Goal: Information Seeking & Learning: Learn about a topic

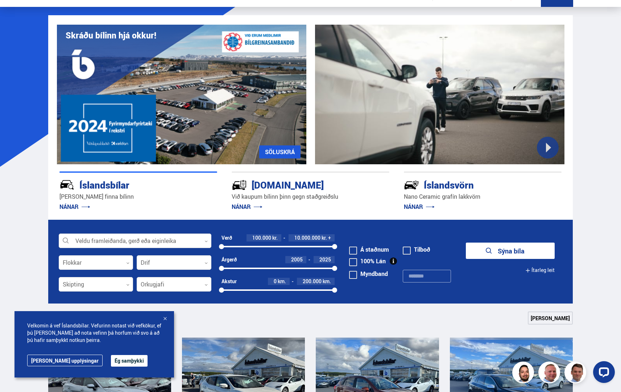
scroll to position [72, 0]
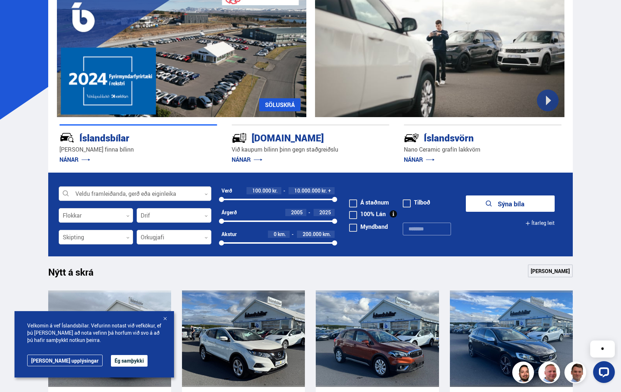
click at [159, 195] on div at bounding box center [135, 194] width 153 height 14
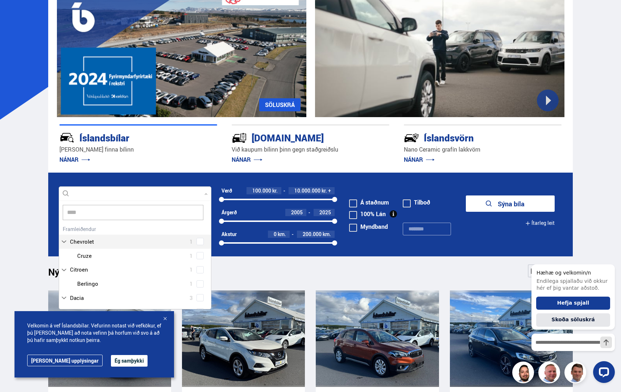
scroll to position [0, 0]
type input "*"
click at [440, 229] on input "text" at bounding box center [427, 228] width 48 height 13
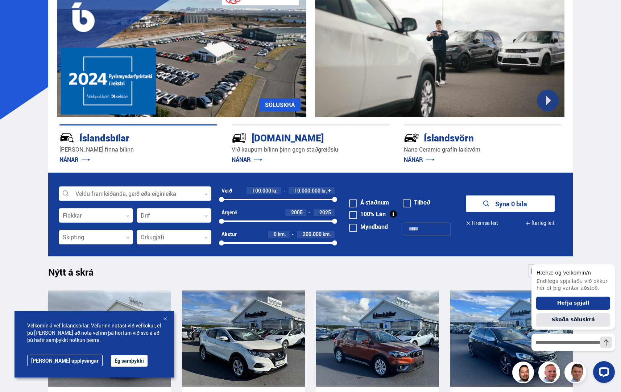
type input "******"
click button "Sýna 0 bíla" at bounding box center [510, 203] width 89 height 16
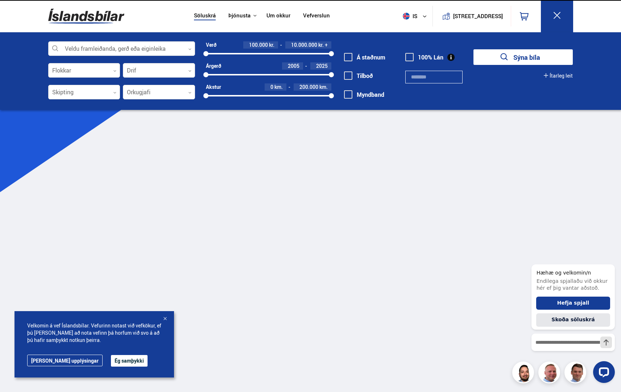
type input "******"
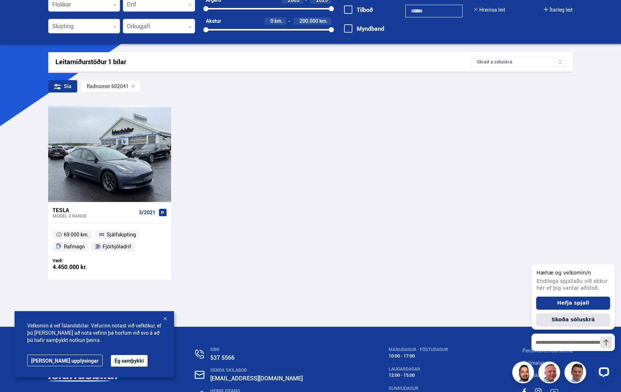
scroll to position [126, 0]
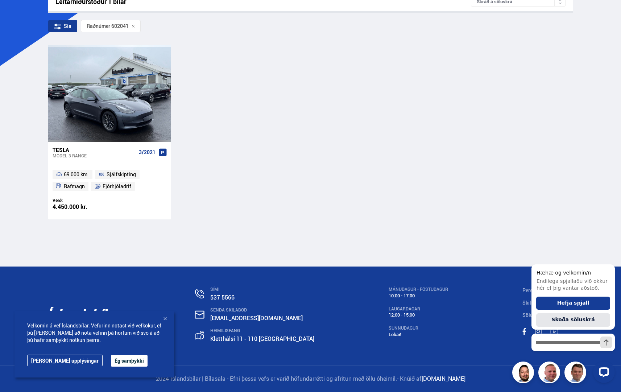
click at [364, 213] on div "Tesla Model 3 RANGE 3/2021 69 000 km. Sjálfskipting Rafmagn Fjórhjóladrif Verð:…" at bounding box center [310, 132] width 525 height 174
click at [491, 335] on div "SÍMI 537 5566 SENDA SKILABOÐ [EMAIL_ADDRESS][DOMAIN_NAME] [STREET_ADDRESS] MÁNU…" at bounding box center [310, 315] width 536 height 99
click at [608, 258] on icon "Hide greeting" at bounding box center [610, 258] width 9 height 9
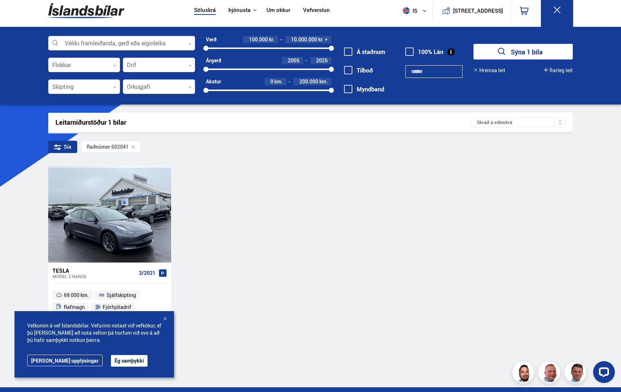
scroll to position [0, 0]
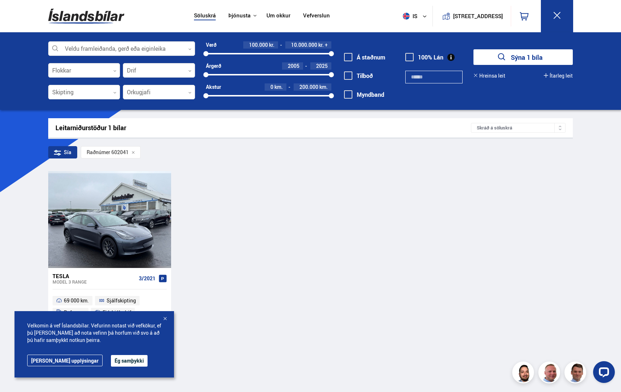
click at [445, 78] on input "******" at bounding box center [433, 77] width 57 height 13
click at [444, 78] on input "******" at bounding box center [433, 77] width 57 height 13
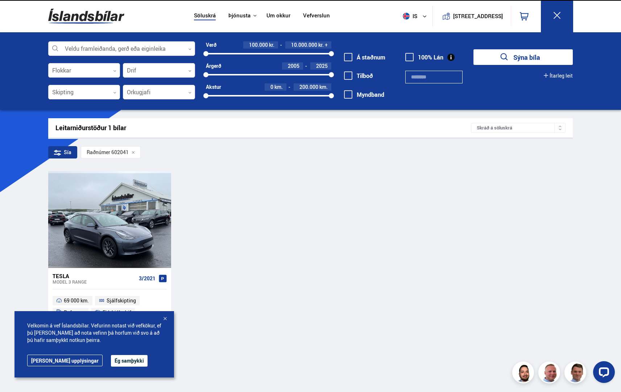
click at [516, 59] on button "Sýna bíla" at bounding box center [522, 57] width 99 height 16
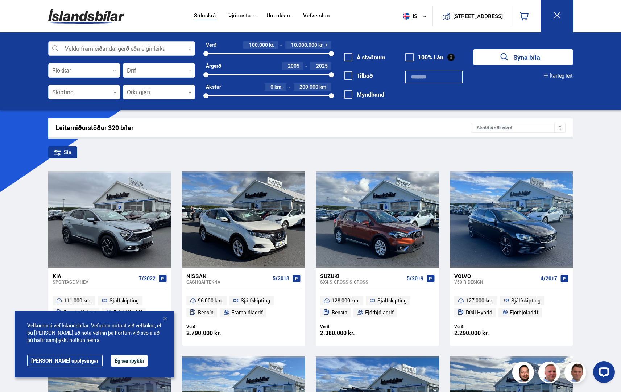
click at [139, 45] on div at bounding box center [121, 49] width 147 height 14
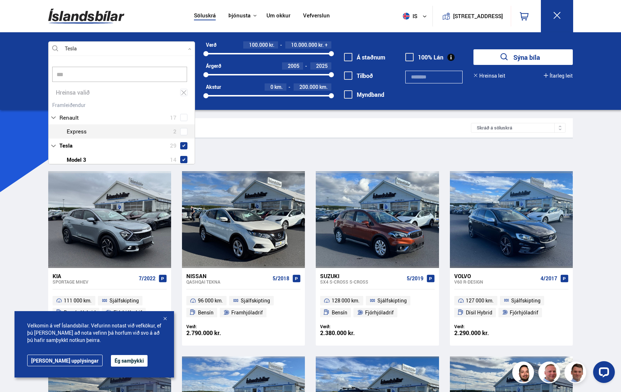
click at [185, 128] on div "Audi 16 BMW 20 Chevrolet 1 Citroen 1 Dacia 3 Ducati 1 Fiat 4 Ford 14 Hobby 1 Ho…" at bounding box center [122, 251] width 146 height 303
type input "***"
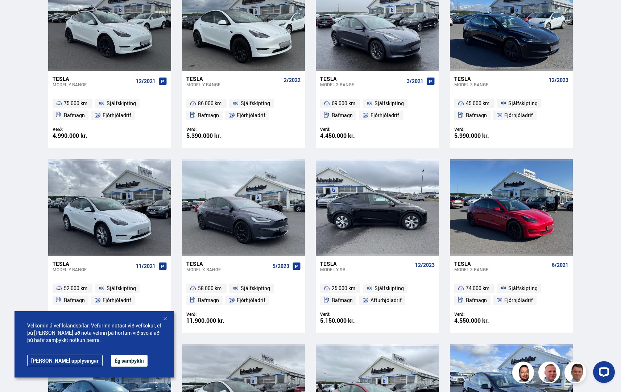
scroll to position [290, 0]
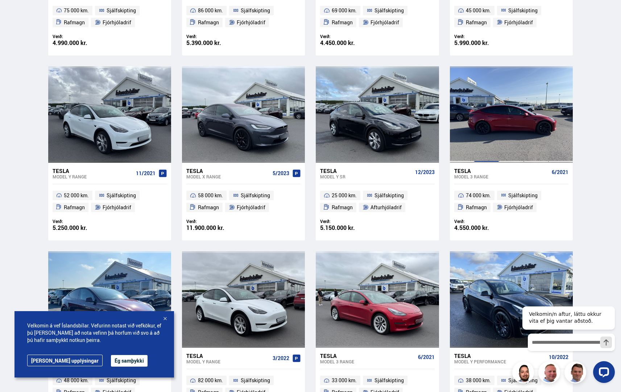
click at [488, 129] on div at bounding box center [486, 114] width 25 height 96
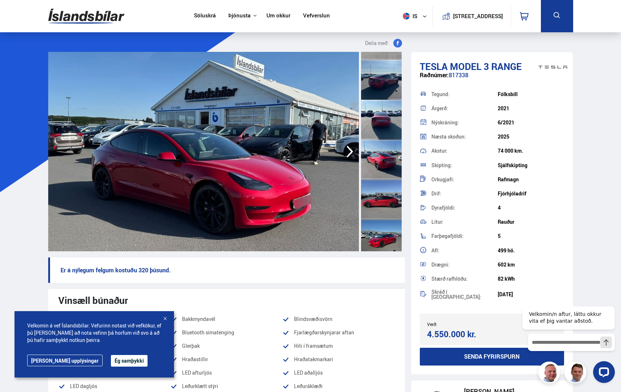
scroll to position [72, 0]
click at [379, 126] on div at bounding box center [381, 119] width 41 height 40
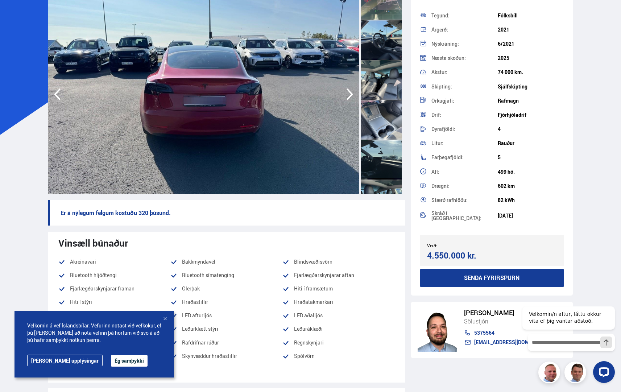
scroll to position [0, 0]
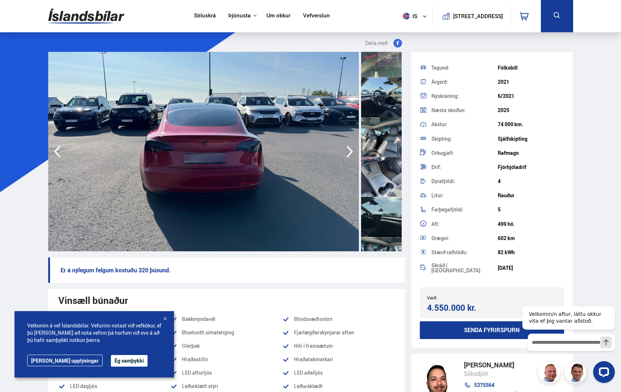
click at [343, 150] on icon "button" at bounding box center [349, 151] width 14 height 17
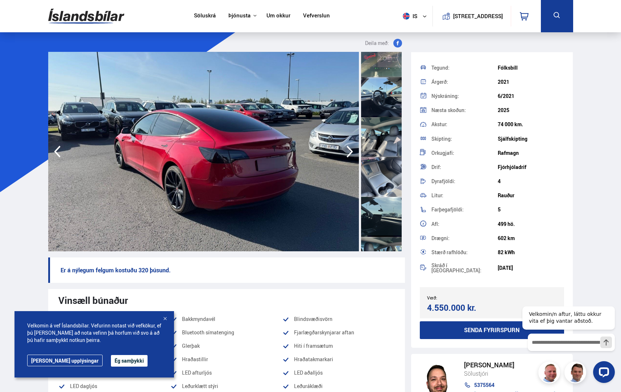
click at [343, 149] on icon "button" at bounding box center [349, 151] width 14 height 17
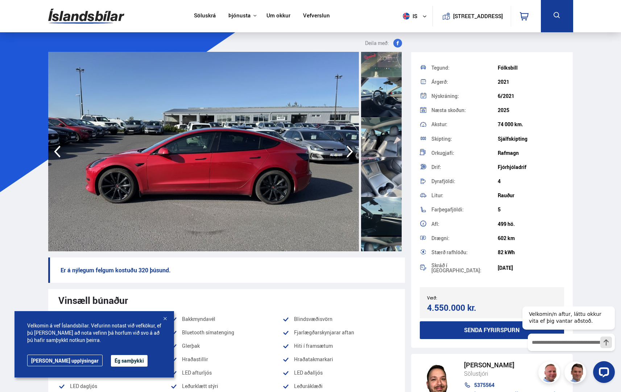
click at [343, 149] on icon "button" at bounding box center [349, 151] width 14 height 17
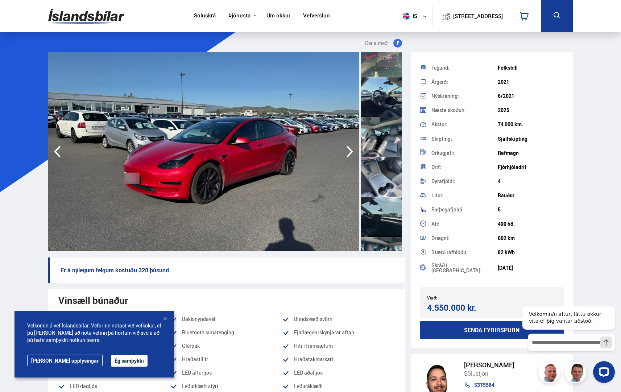
click at [343, 149] on icon "button" at bounding box center [349, 151] width 14 height 17
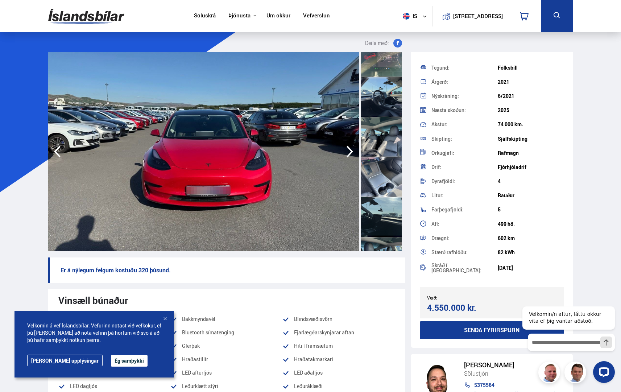
click at [343, 149] on icon "button" at bounding box center [349, 151] width 14 height 17
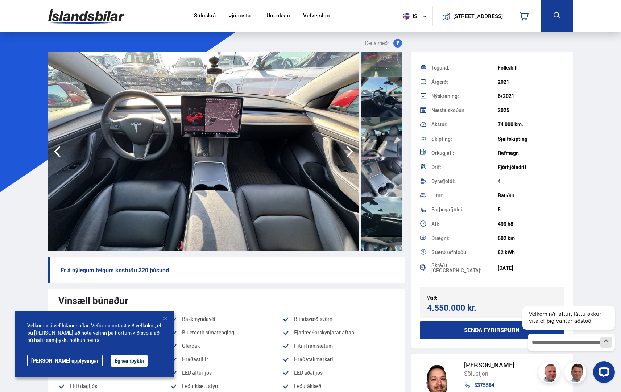
click at [343, 149] on icon "button" at bounding box center [349, 151] width 14 height 17
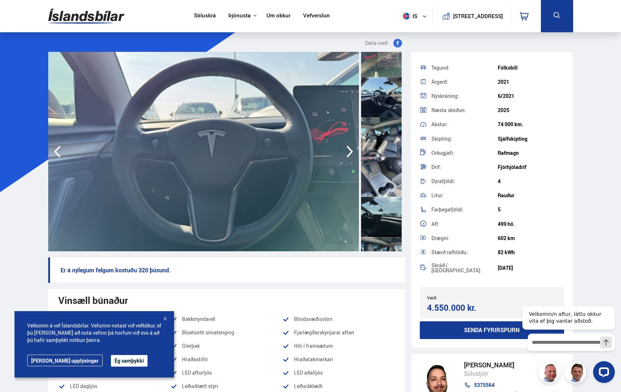
click at [343, 149] on icon "button" at bounding box center [349, 151] width 14 height 17
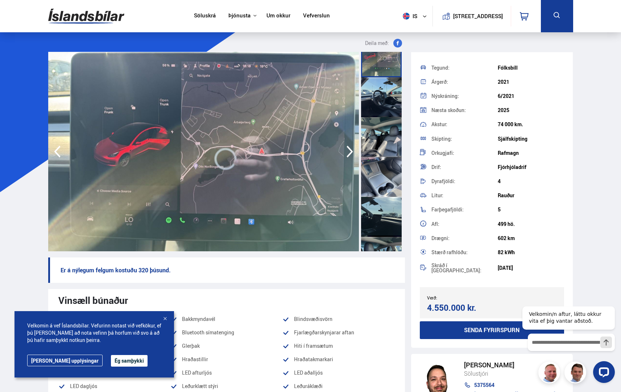
click at [353, 151] on icon "button" at bounding box center [349, 151] width 14 height 17
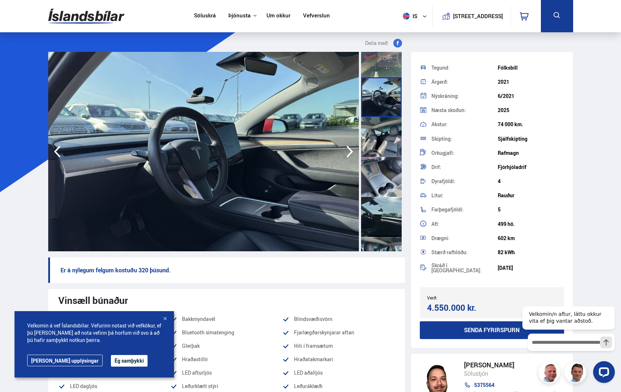
click at [352, 151] on icon "button" at bounding box center [349, 152] width 7 height 12
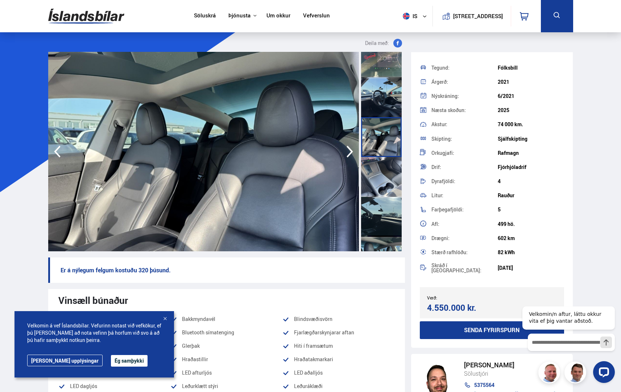
click at [351, 155] on icon "button" at bounding box center [349, 151] width 14 height 17
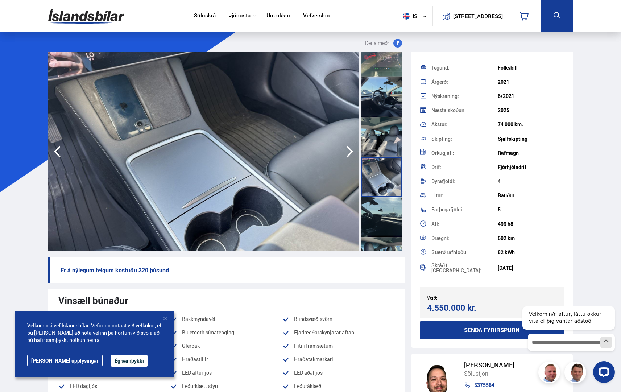
click at [351, 155] on icon "button" at bounding box center [349, 151] width 14 height 17
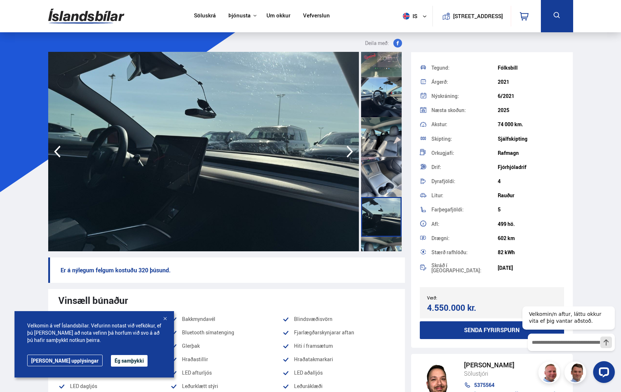
click at [351, 155] on icon "button" at bounding box center [349, 151] width 14 height 17
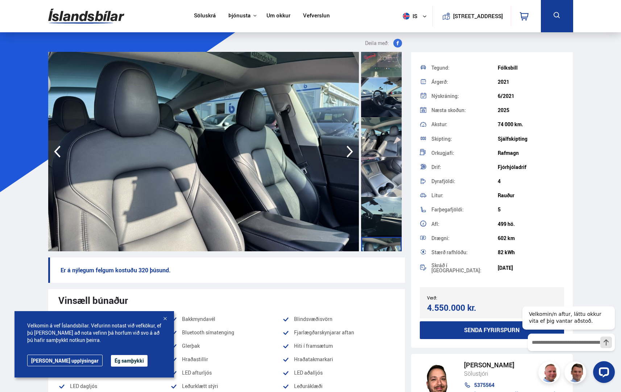
click at [351, 155] on icon "button" at bounding box center [349, 151] width 14 height 17
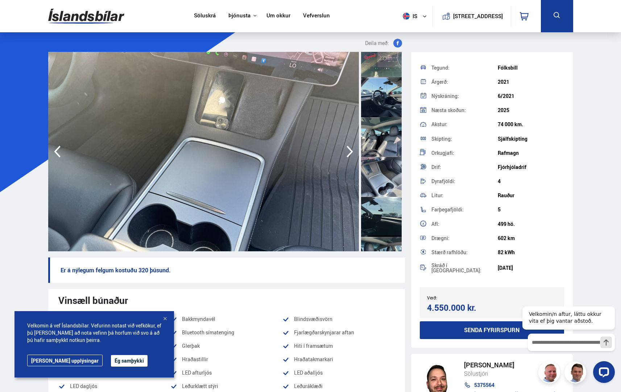
click at [58, 151] on icon "button" at bounding box center [57, 151] width 14 height 17
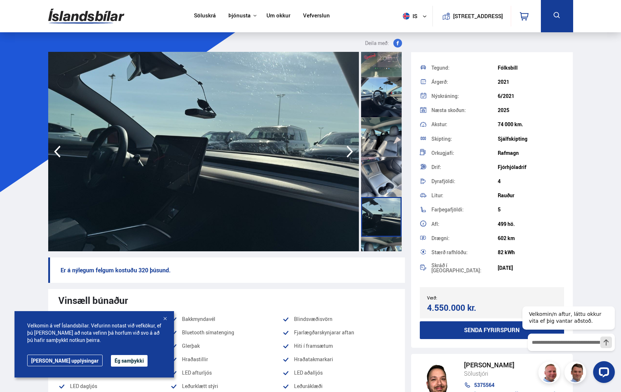
click at [59, 150] on icon "button" at bounding box center [57, 151] width 14 height 17
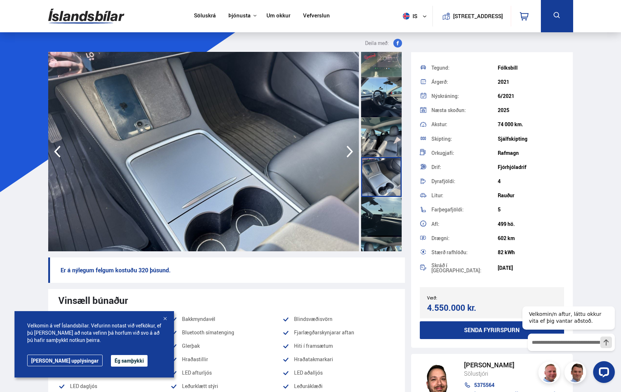
click at [59, 152] on icon "button" at bounding box center [57, 151] width 14 height 17
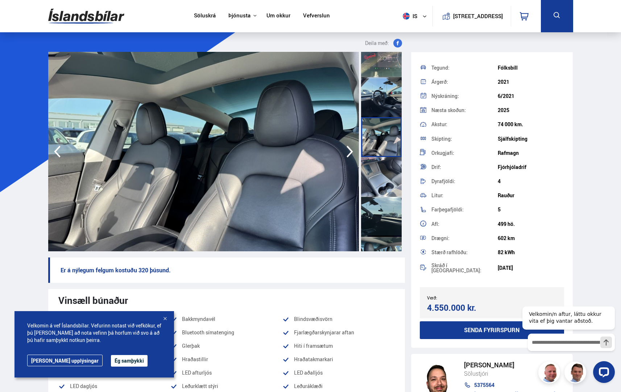
click at [59, 152] on icon "button" at bounding box center [57, 151] width 14 height 17
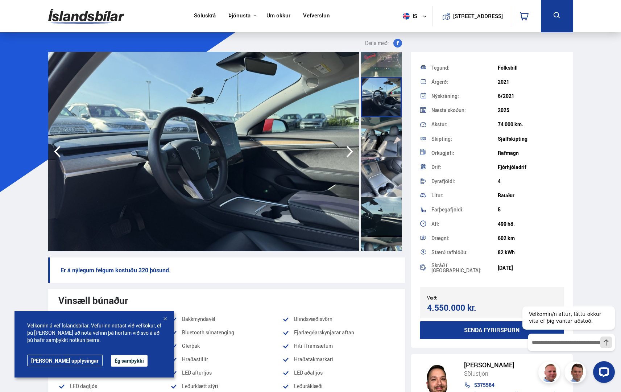
click at [59, 152] on icon "button" at bounding box center [57, 151] width 14 height 17
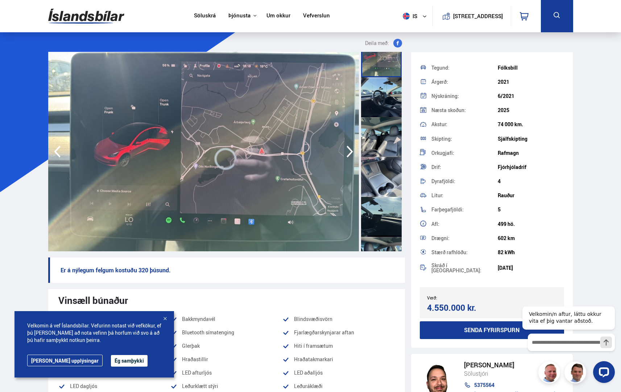
click at [59, 153] on icon "button" at bounding box center [57, 151] width 14 height 17
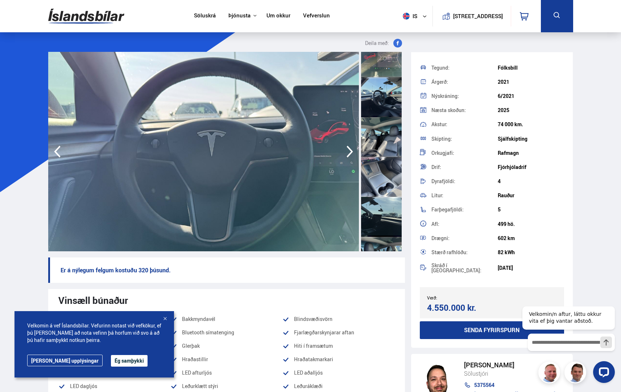
click at [59, 153] on icon "button" at bounding box center [57, 151] width 14 height 17
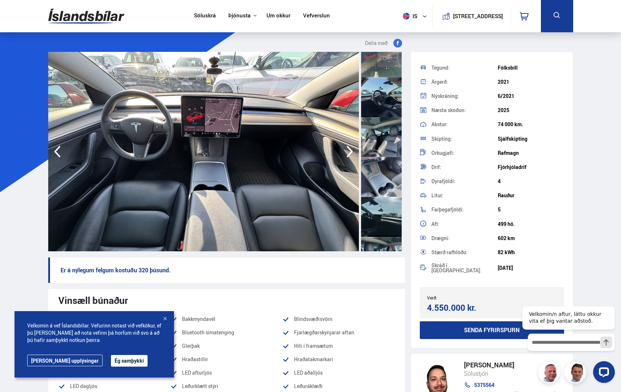
click at [59, 154] on icon "button" at bounding box center [57, 151] width 14 height 17
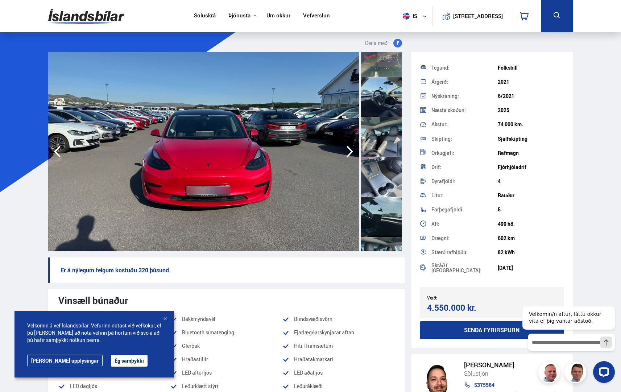
click at [59, 154] on icon "button" at bounding box center [57, 151] width 14 height 17
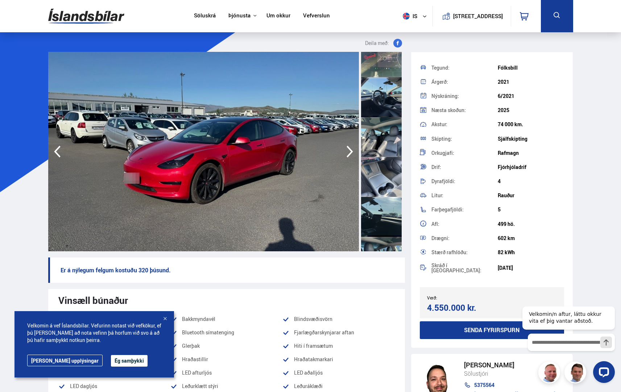
click at [91, 142] on img at bounding box center [203, 151] width 310 height 199
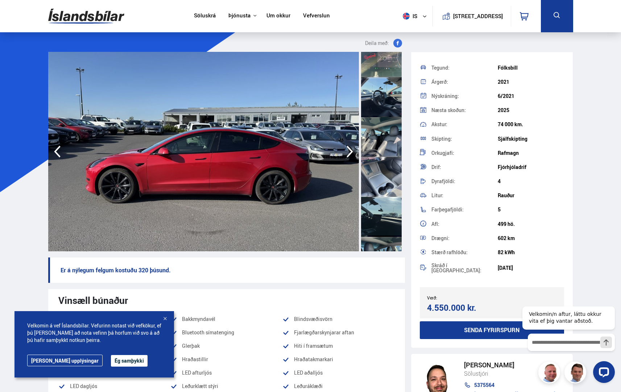
click at [347, 153] on icon "button" at bounding box center [349, 151] width 14 height 17
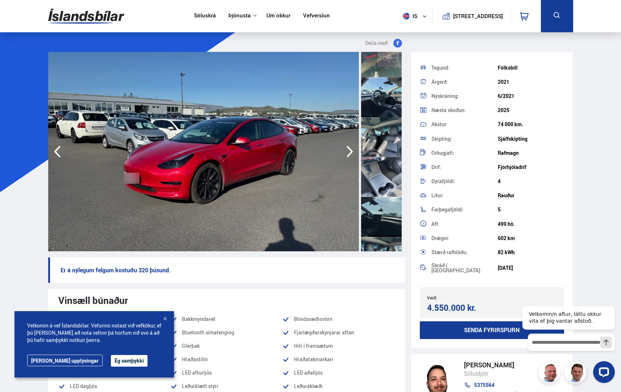
click at [348, 151] on icon "button" at bounding box center [349, 151] width 14 height 17
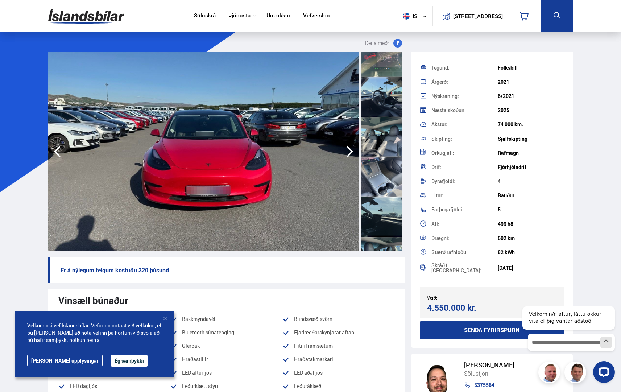
click at [351, 147] on icon "button" at bounding box center [349, 151] width 14 height 17
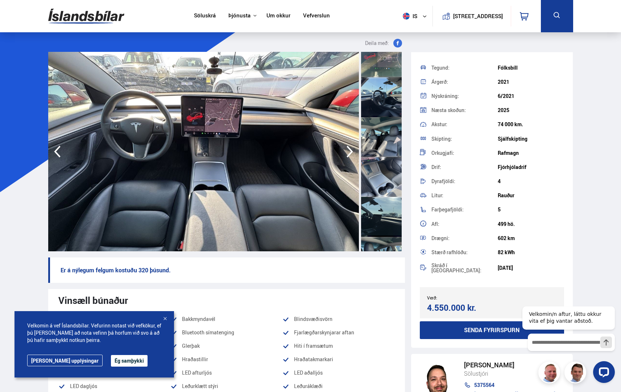
click at [349, 146] on icon "button" at bounding box center [349, 151] width 14 height 17
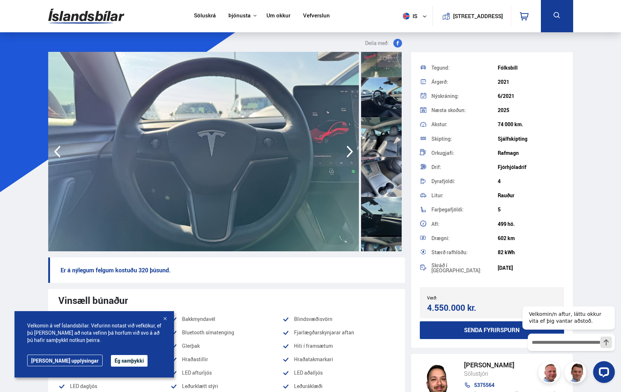
click at [344, 146] on icon "button" at bounding box center [349, 151] width 14 height 17
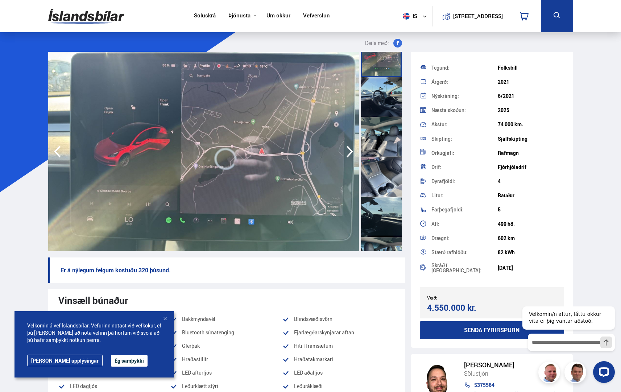
click at [344, 146] on icon "button" at bounding box center [349, 151] width 14 height 17
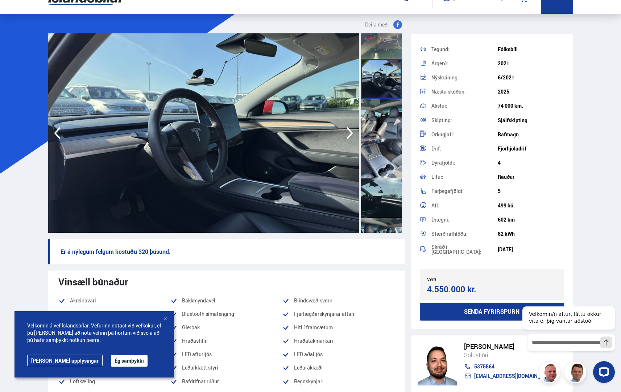
scroll to position [36, 0]
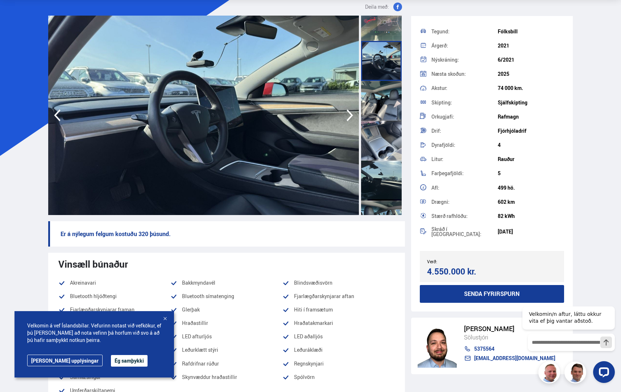
click at [350, 113] on icon "button" at bounding box center [349, 115] width 7 height 12
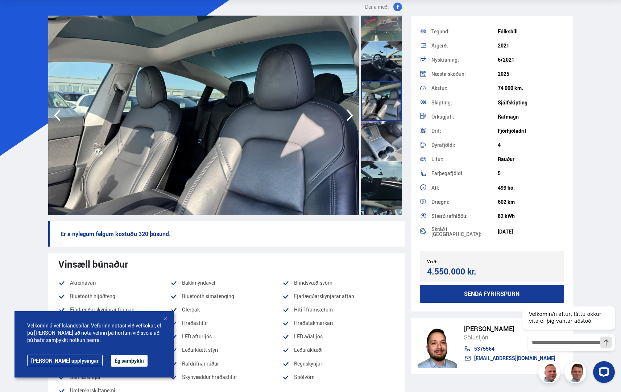
click at [350, 113] on icon "button" at bounding box center [349, 115] width 7 height 12
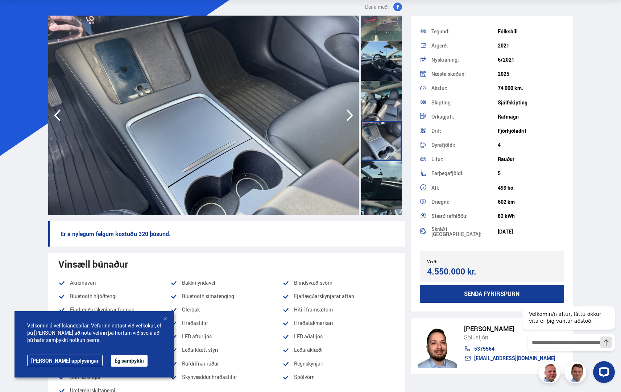
click at [350, 113] on icon "button" at bounding box center [349, 115] width 7 height 12
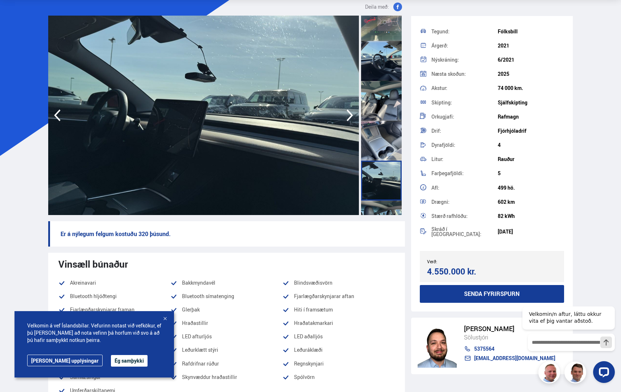
click at [352, 115] on icon "button" at bounding box center [349, 115] width 7 height 12
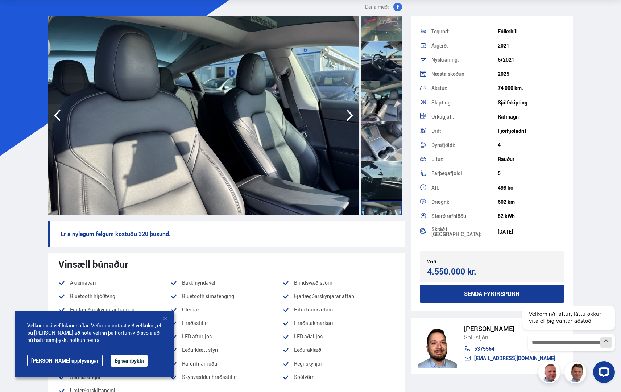
click at [352, 115] on icon "button" at bounding box center [349, 115] width 7 height 12
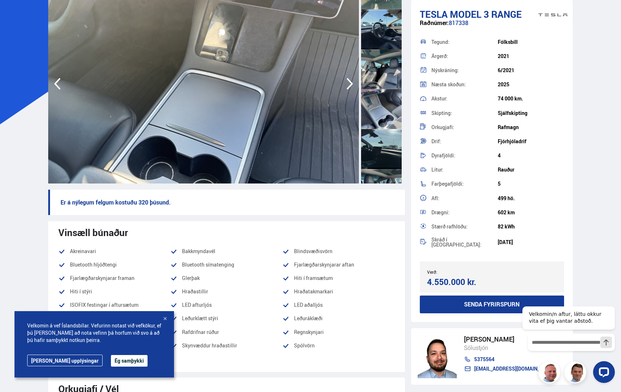
scroll to position [0, 0]
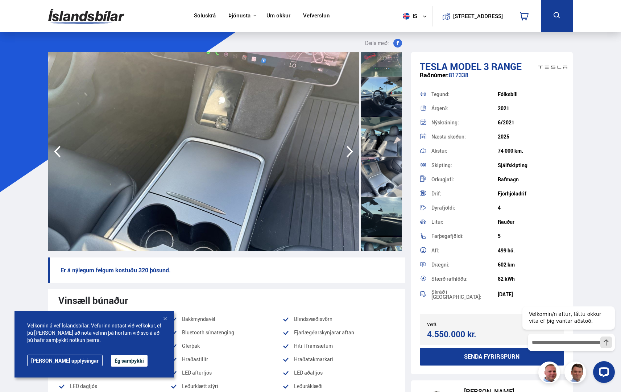
click at [353, 150] on icon "button" at bounding box center [349, 151] width 14 height 17
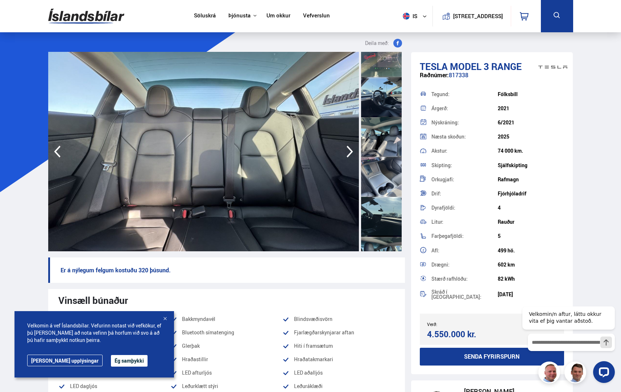
click at [350, 151] on icon "button" at bounding box center [349, 151] width 14 height 17
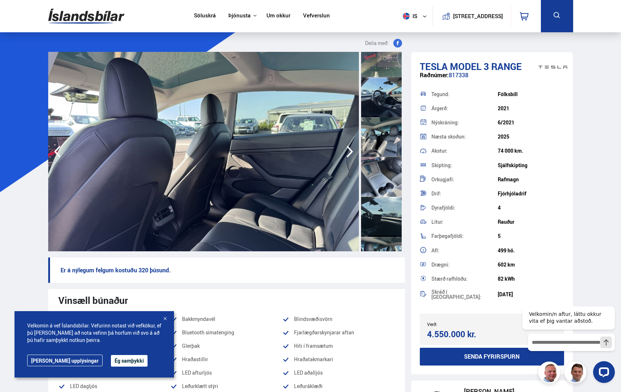
click at [350, 151] on icon "button" at bounding box center [349, 151] width 14 height 17
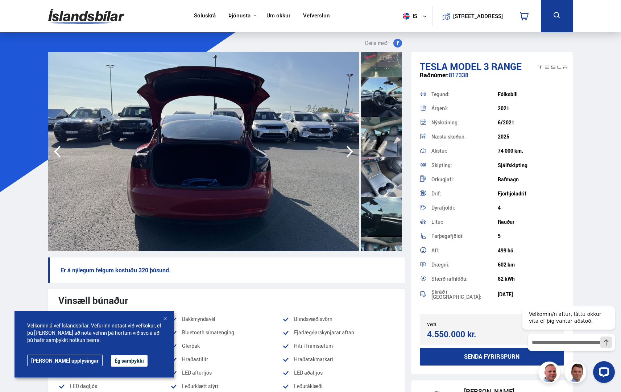
click at [349, 151] on icon "button" at bounding box center [349, 151] width 14 height 17
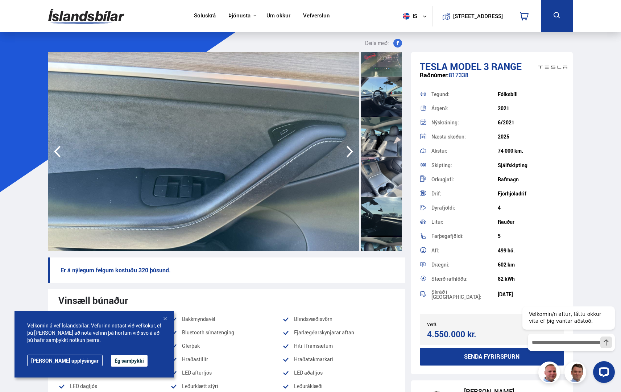
click at [349, 151] on icon "button" at bounding box center [349, 151] width 14 height 17
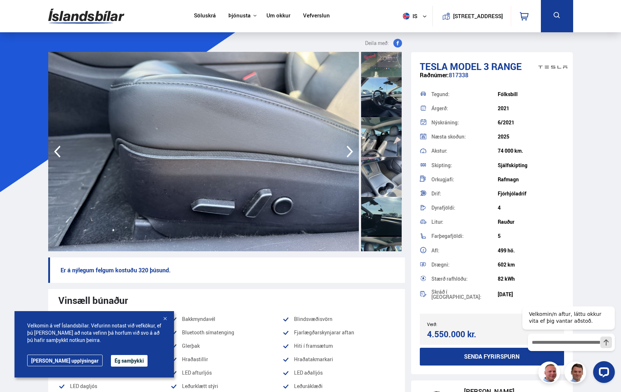
click at [349, 151] on icon "button" at bounding box center [349, 151] width 14 height 17
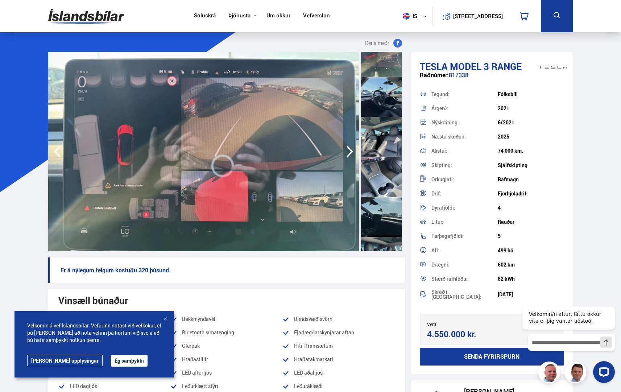
click at [349, 151] on icon "button" at bounding box center [349, 151] width 14 height 17
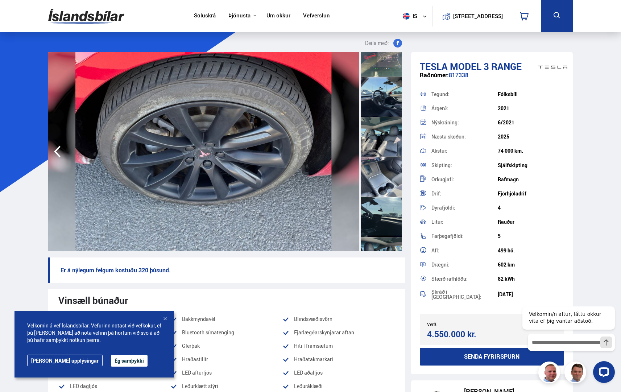
click at [349, 151] on img at bounding box center [203, 151] width 310 height 199
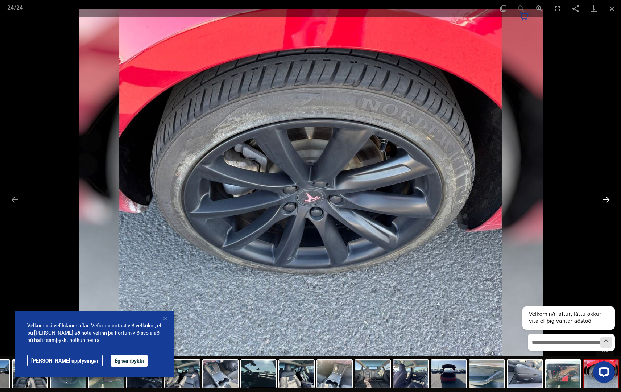
click at [605, 195] on button "Next slide" at bounding box center [605, 199] width 15 height 14
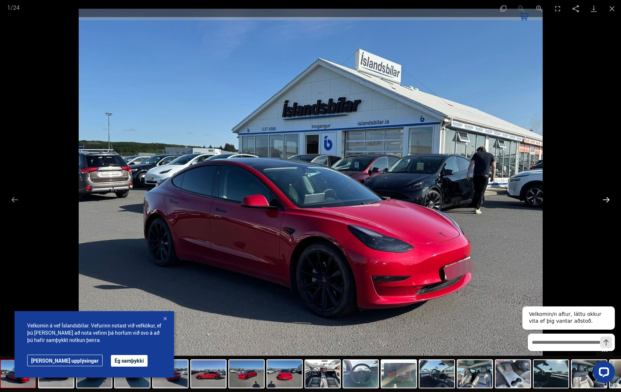
click at [603, 194] on button "Next slide" at bounding box center [605, 199] width 15 height 14
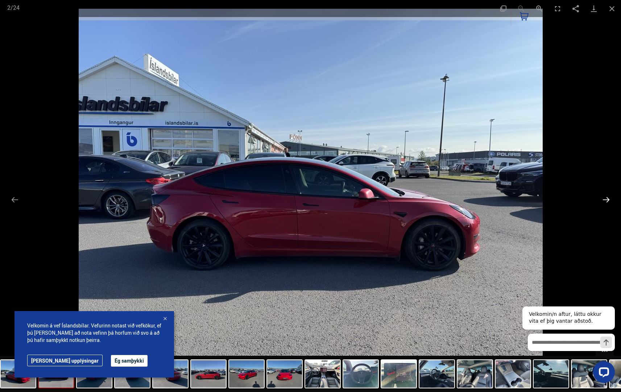
click at [603, 194] on button "Next slide" at bounding box center [605, 199] width 15 height 14
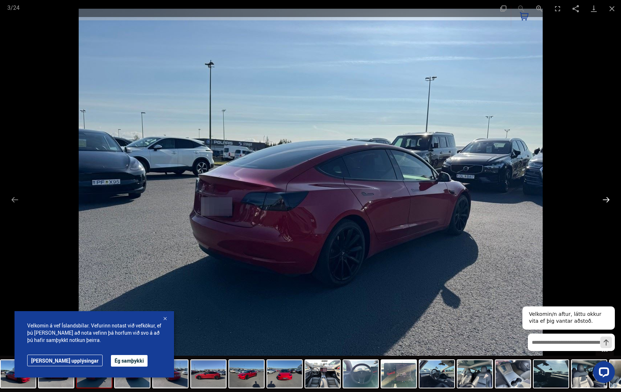
click at [603, 194] on button "Next slide" at bounding box center [605, 199] width 15 height 14
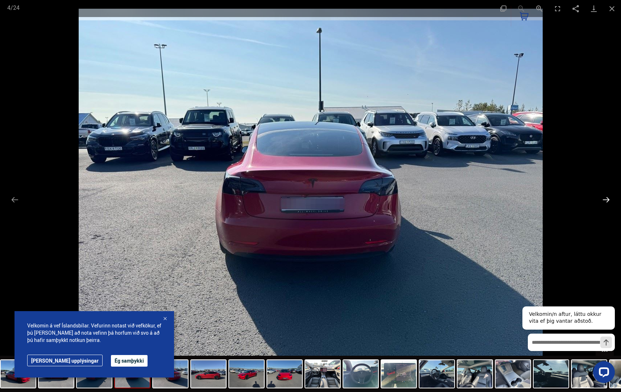
click at [603, 194] on button "Next slide" at bounding box center [605, 199] width 15 height 14
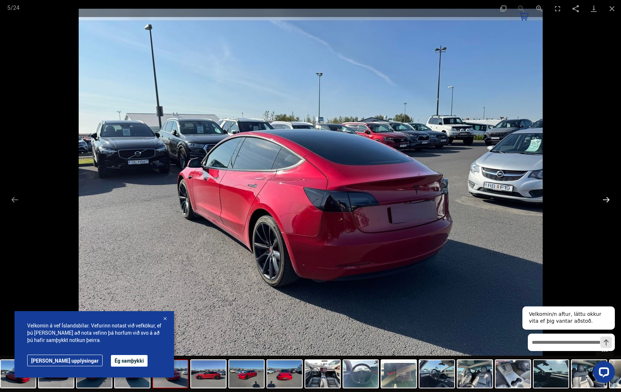
click at [603, 194] on button "Next slide" at bounding box center [605, 199] width 15 height 14
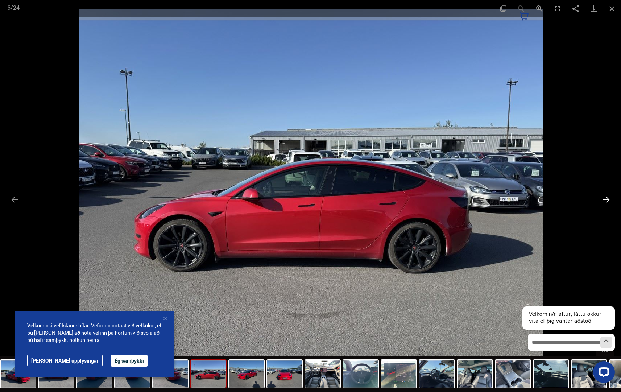
click at [603, 194] on button "Next slide" at bounding box center [605, 199] width 15 height 14
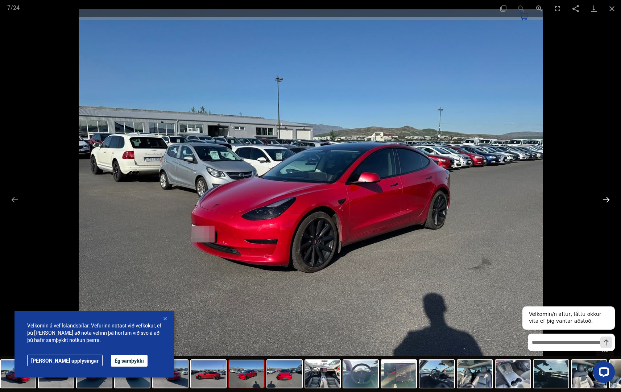
click at [603, 195] on button "Next slide" at bounding box center [605, 199] width 15 height 14
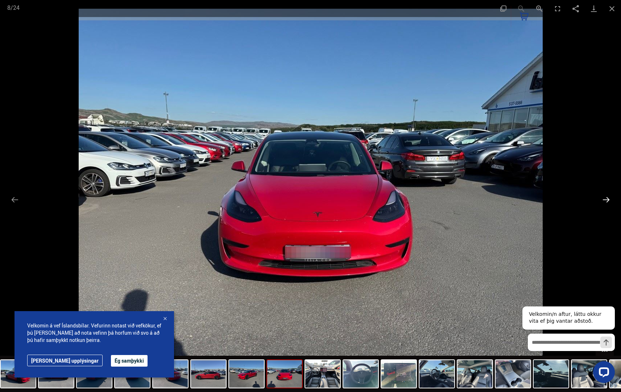
click at [606, 196] on button "Next slide" at bounding box center [605, 199] width 15 height 14
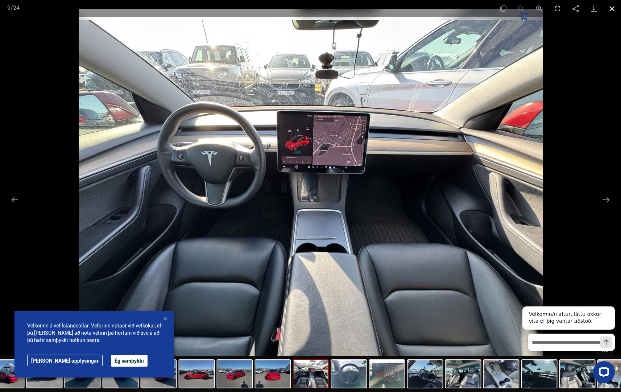
click at [613, 10] on button "Close gallery" at bounding box center [612, 8] width 18 height 17
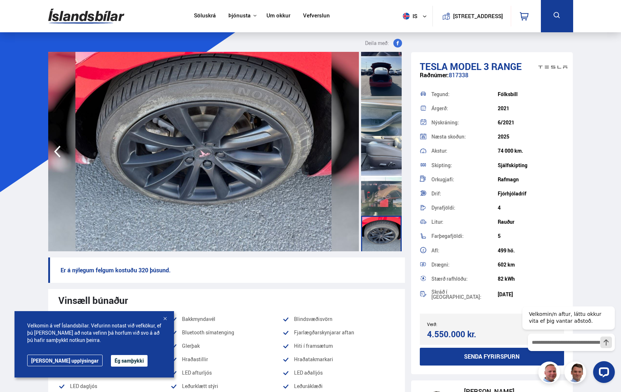
scroll to position [757, 0]
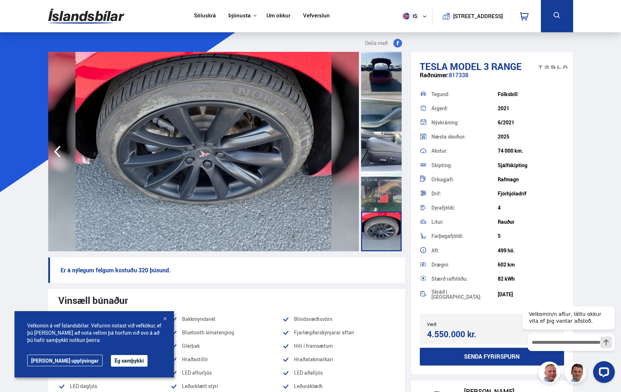
click at [372, 157] on div at bounding box center [381, 152] width 41 height 40
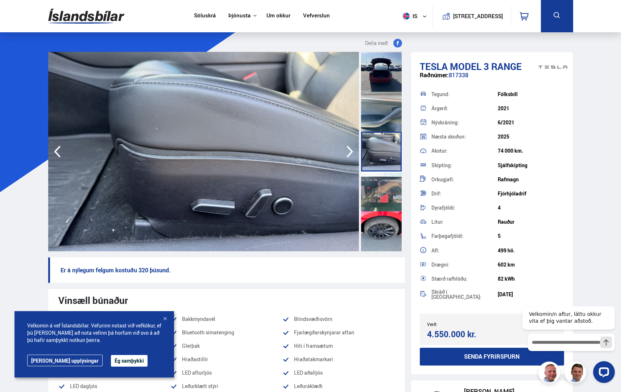
click at [350, 154] on icon "button" at bounding box center [349, 152] width 7 height 12
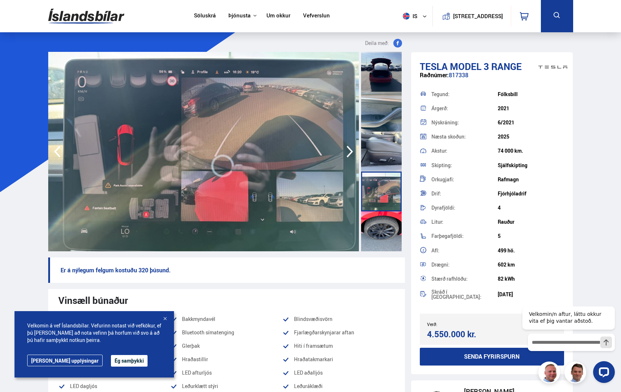
click at [350, 154] on icon "button" at bounding box center [349, 152] width 7 height 12
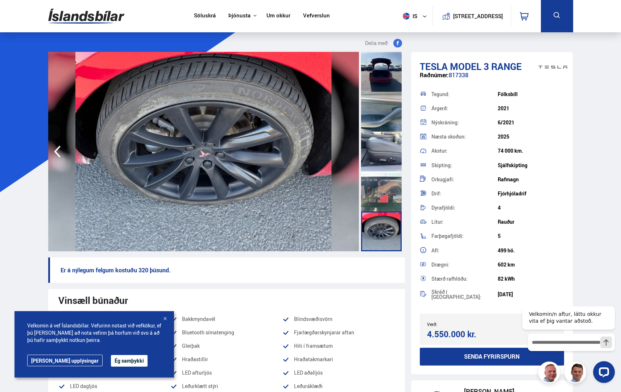
click at [350, 154] on img at bounding box center [203, 151] width 310 height 199
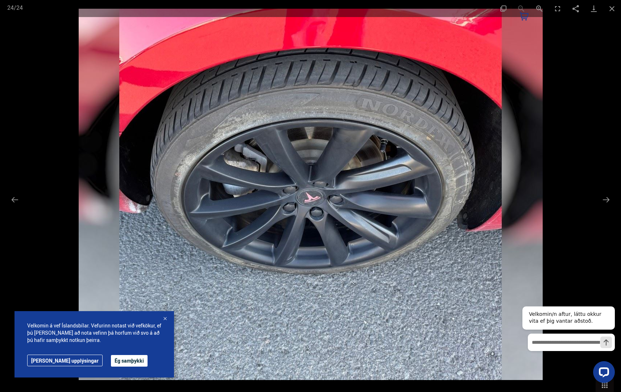
click at [350, 154] on img at bounding box center [311, 194] width 464 height 371
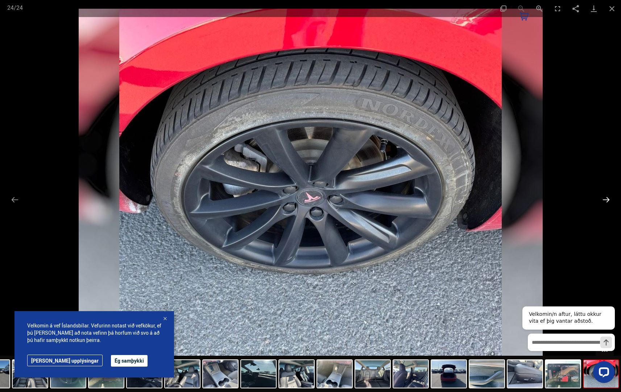
click at [607, 194] on button "Next slide" at bounding box center [605, 199] width 15 height 14
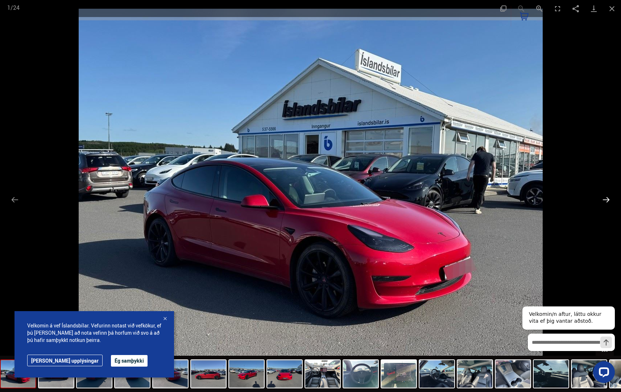
click at [602, 194] on button "Next slide" at bounding box center [605, 199] width 15 height 14
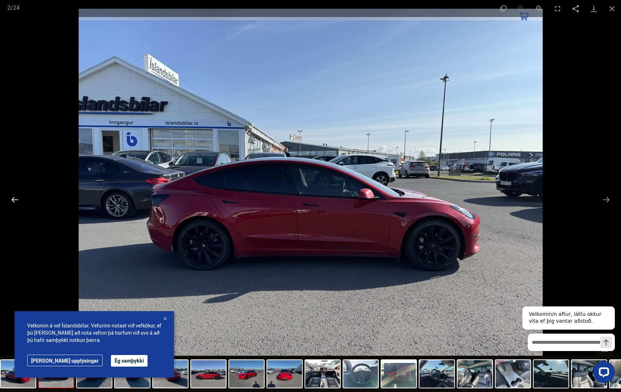
drag, startPoint x: 5, startPoint y: 199, endPoint x: 12, endPoint y: 196, distance: 7.0
click at [8, 197] on div "Facebook Twitter GooglePlus Pinterest 2 / 24" at bounding box center [310, 196] width 621 height 392
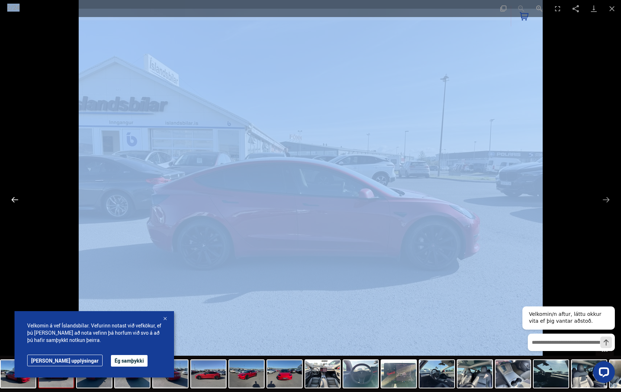
click at [13, 196] on button "Previous slide" at bounding box center [14, 199] width 15 height 14
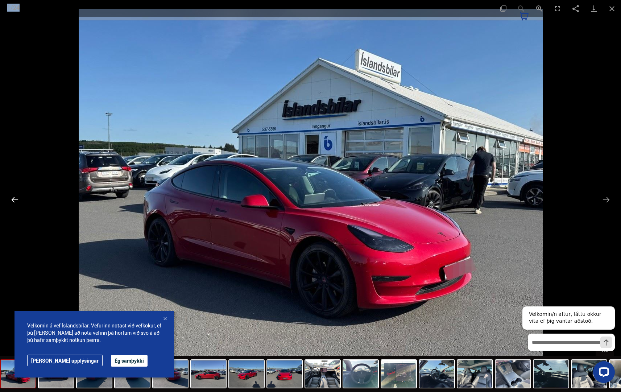
click at [22, 196] on button "Previous slide" at bounding box center [14, 199] width 15 height 14
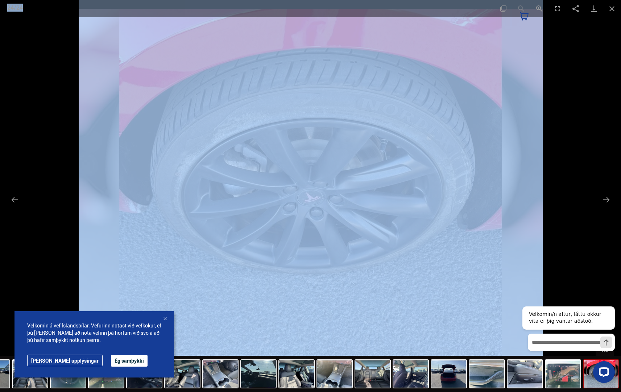
click at [459, 122] on img at bounding box center [311, 194] width 464 height 371
click at [511, 126] on img at bounding box center [311, 194] width 464 height 371
click at [219, 356] on div at bounding box center [164, 373] width 913 height 36
click at [618, 7] on button "Close gallery" at bounding box center [612, 8] width 18 height 17
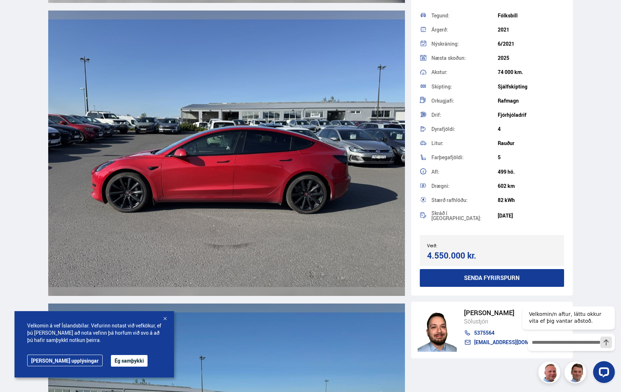
scroll to position [2355, 0]
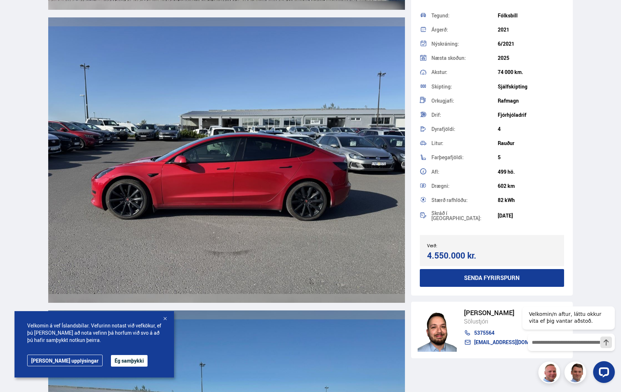
click at [392, 162] on img at bounding box center [226, 159] width 357 height 285
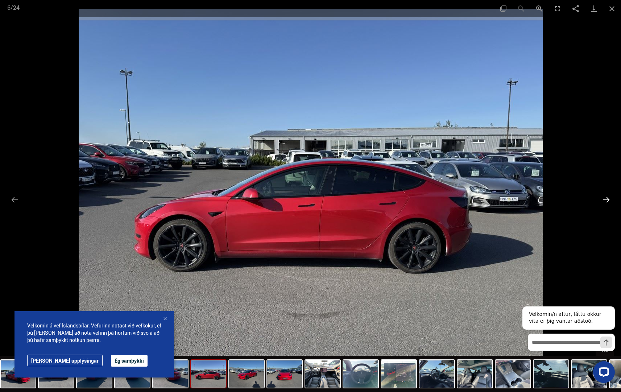
click at [600, 200] on button "Next slide" at bounding box center [605, 199] width 15 height 14
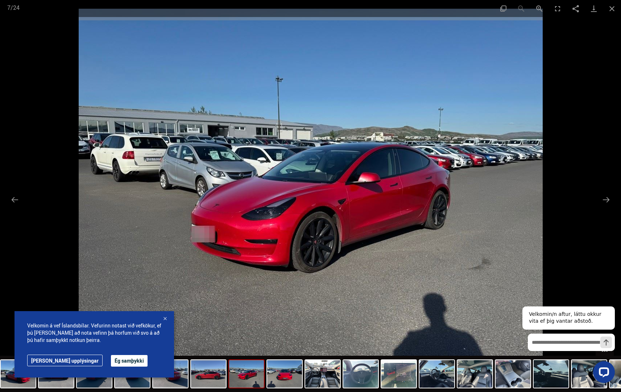
scroll to position [2681, 0]
click at [613, 8] on button "Close gallery" at bounding box center [612, 8] width 18 height 17
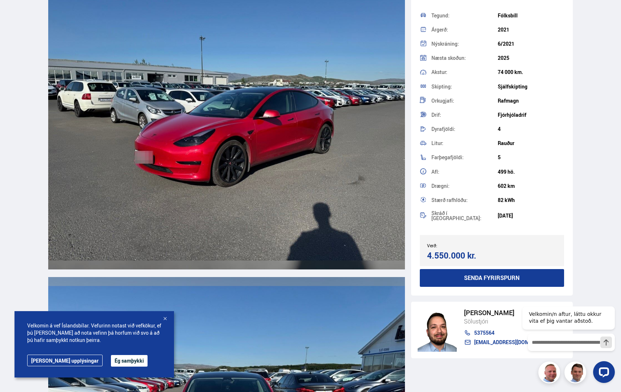
scroll to position [2355, 0]
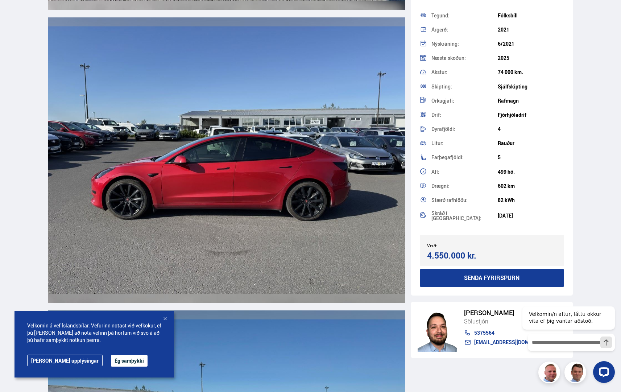
click at [293, 94] on img at bounding box center [226, 159] width 357 height 285
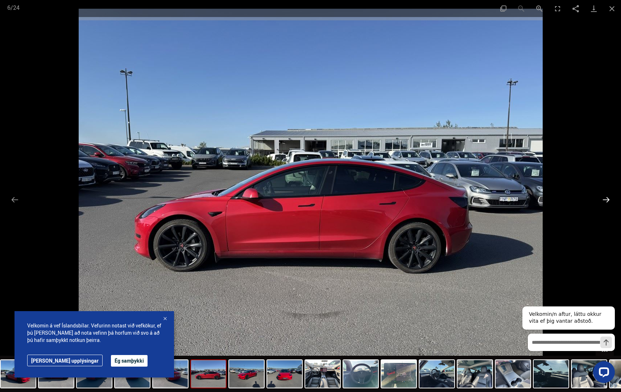
click at [603, 202] on button "Next slide" at bounding box center [605, 199] width 15 height 14
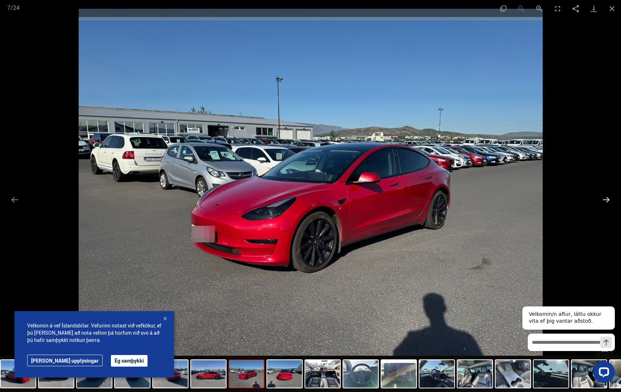
click at [603, 201] on button "Next slide" at bounding box center [605, 199] width 15 height 14
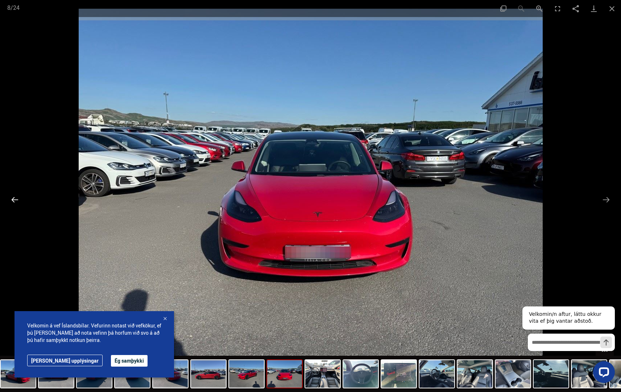
click at [8, 200] on button "Previous slide" at bounding box center [14, 199] width 15 height 14
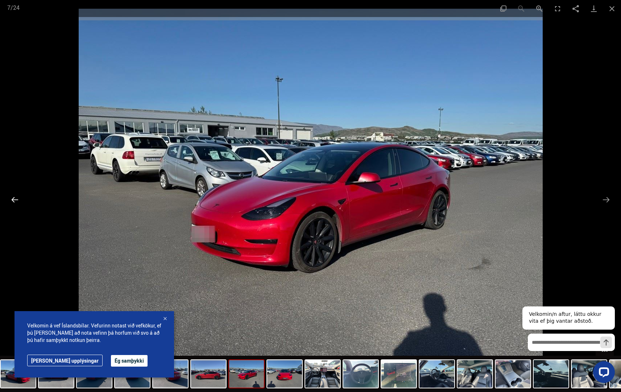
click at [8, 200] on button "Previous slide" at bounding box center [14, 199] width 15 height 14
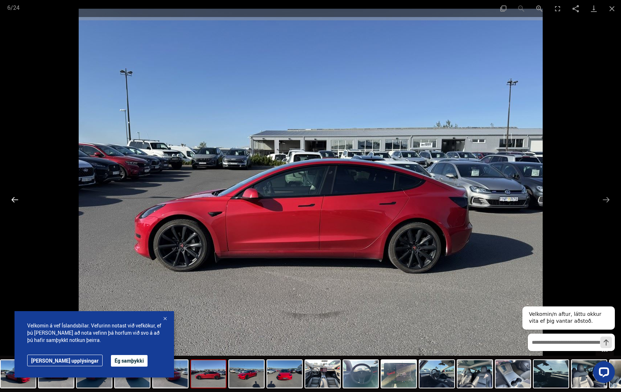
click at [8, 199] on button "Previous slide" at bounding box center [14, 199] width 15 height 14
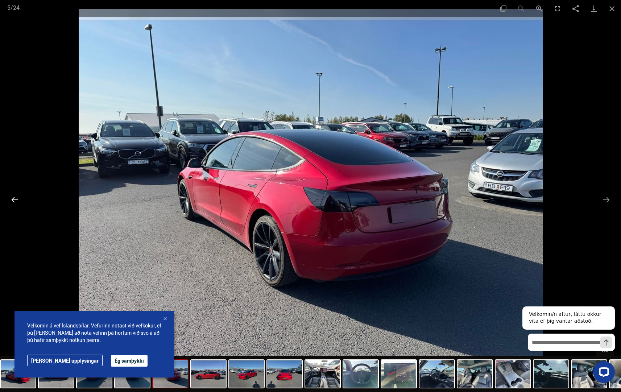
click at [8, 199] on button "Previous slide" at bounding box center [14, 199] width 15 height 14
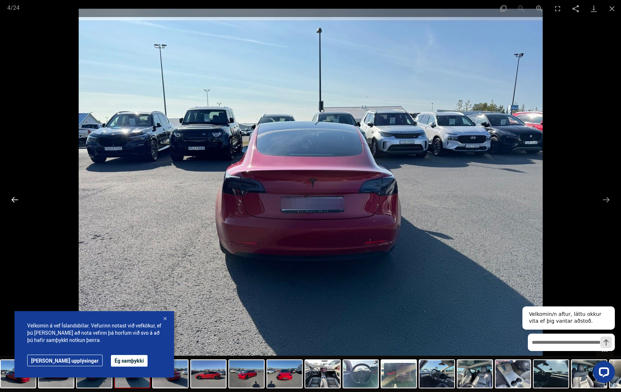
click at [8, 199] on button "Previous slide" at bounding box center [14, 199] width 15 height 14
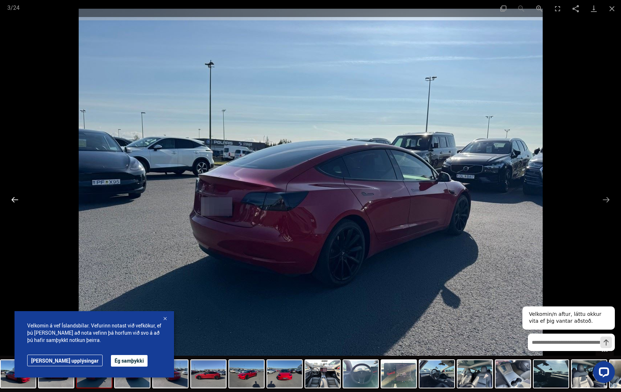
click at [8, 199] on button "Previous slide" at bounding box center [14, 199] width 15 height 14
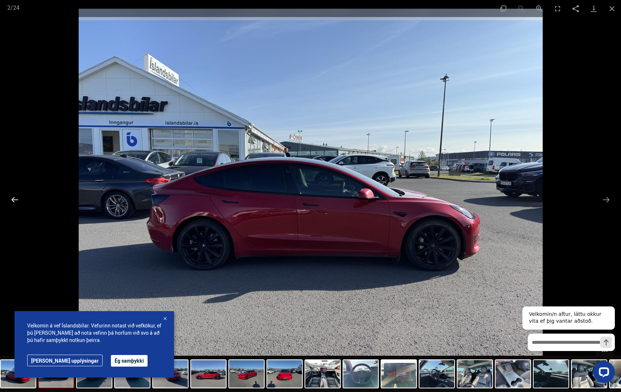
click at [8, 199] on button "Previous slide" at bounding box center [14, 199] width 15 height 14
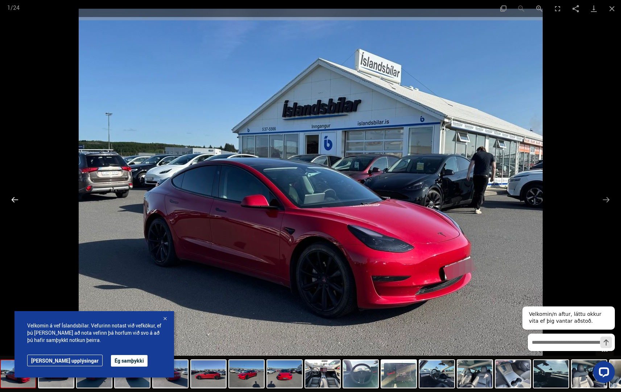
click at [8, 199] on button "Previous slide" at bounding box center [14, 199] width 15 height 14
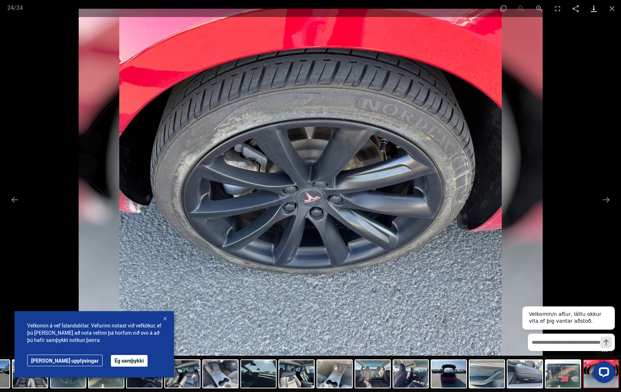
drag, startPoint x: 609, startPoint y: 4, endPoint x: 600, endPoint y: 7, distance: 10.3
click at [608, 4] on button "Close gallery" at bounding box center [612, 8] width 18 height 17
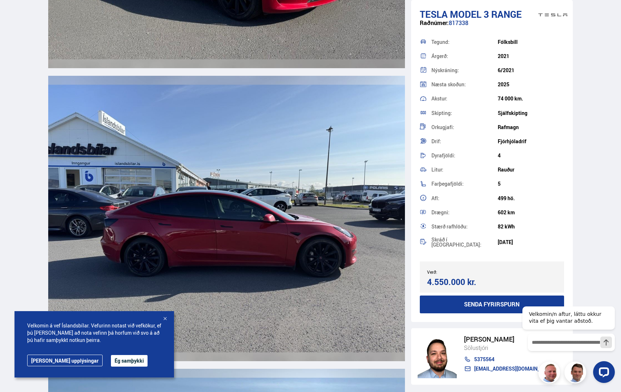
scroll to position [1123, 0]
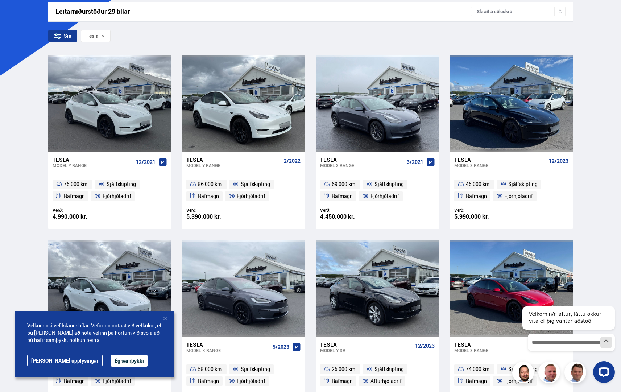
scroll to position [114, 0]
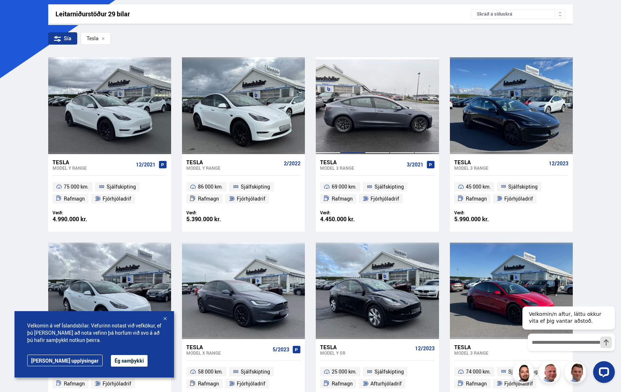
click at [359, 146] on div at bounding box center [352, 105] width 25 height 96
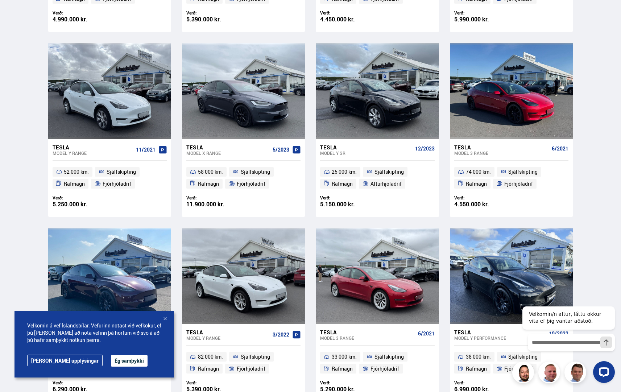
scroll to position [326, 0]
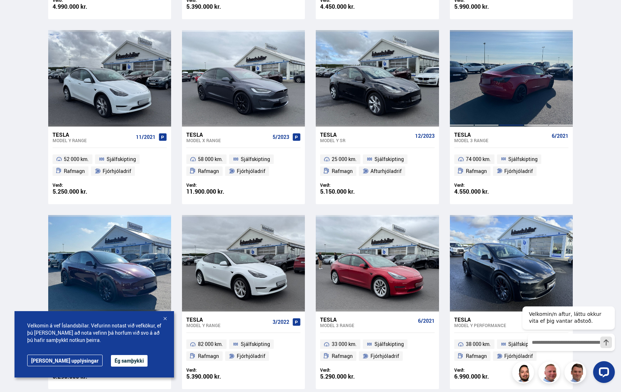
click at [521, 72] on div at bounding box center [511, 78] width 25 height 96
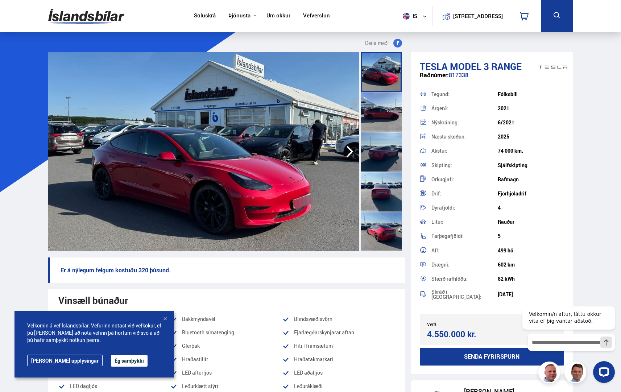
click at [345, 155] on icon "button" at bounding box center [349, 151] width 14 height 17
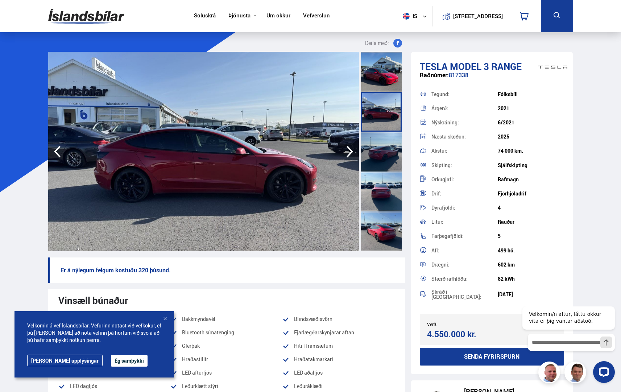
click at [345, 155] on icon "button" at bounding box center [349, 151] width 14 height 17
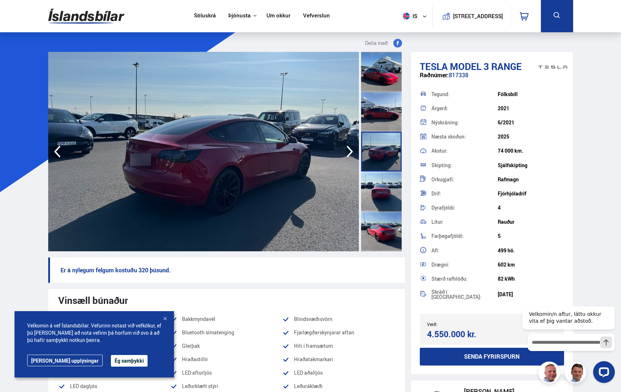
click at [345, 155] on icon "button" at bounding box center [349, 151] width 14 height 17
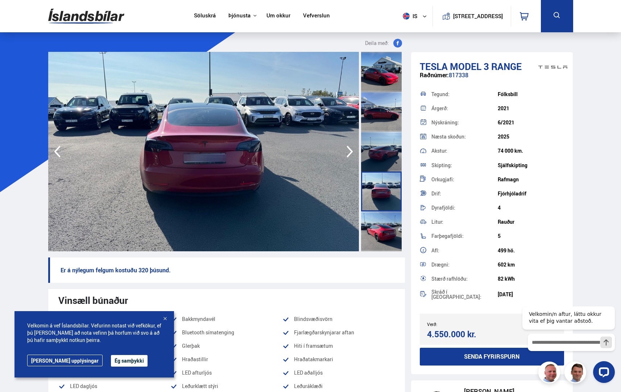
click at [345, 155] on icon "button" at bounding box center [349, 151] width 14 height 17
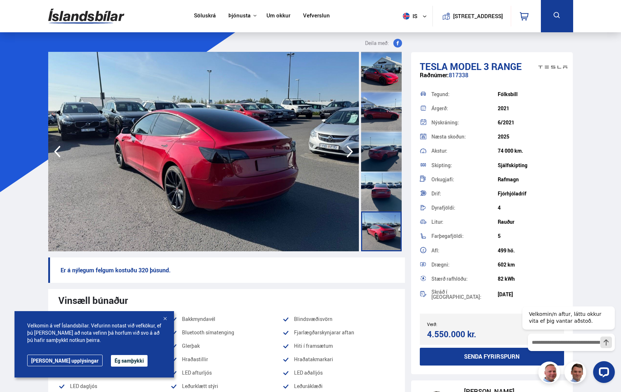
click at [346, 154] on icon "button" at bounding box center [349, 151] width 14 height 17
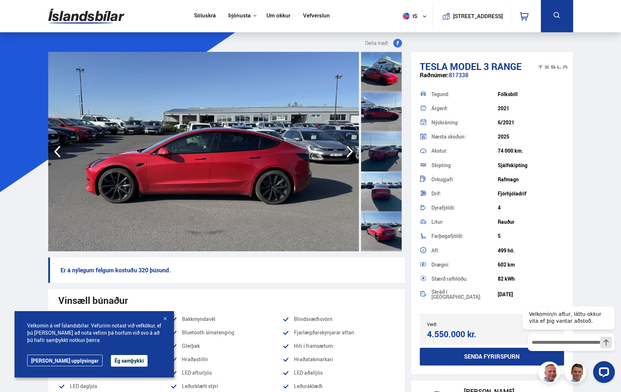
click at [346, 154] on icon "button" at bounding box center [349, 151] width 14 height 17
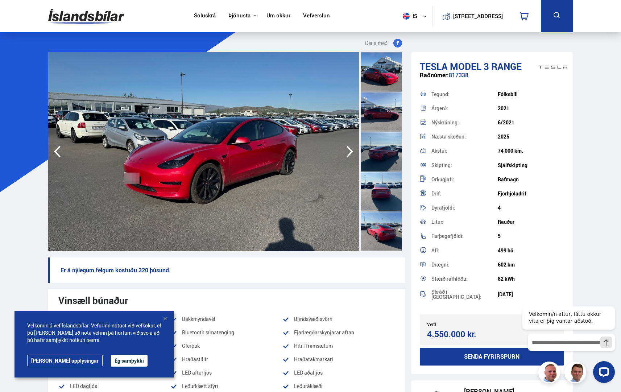
click at [346, 154] on icon "button" at bounding box center [349, 151] width 14 height 17
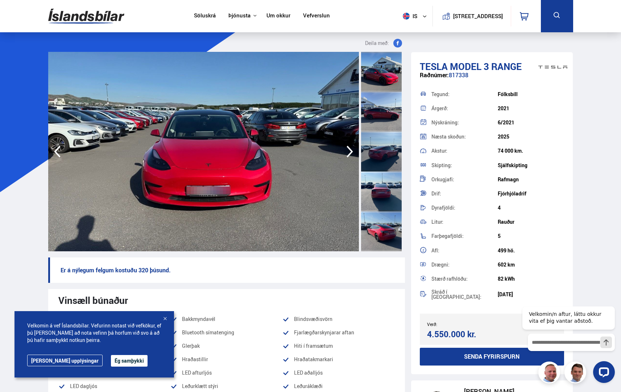
click at [346, 154] on icon "button" at bounding box center [349, 151] width 14 height 17
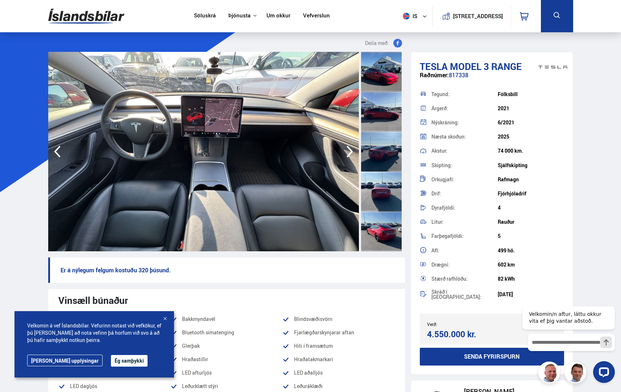
click at [347, 152] on icon "button" at bounding box center [349, 151] width 14 height 17
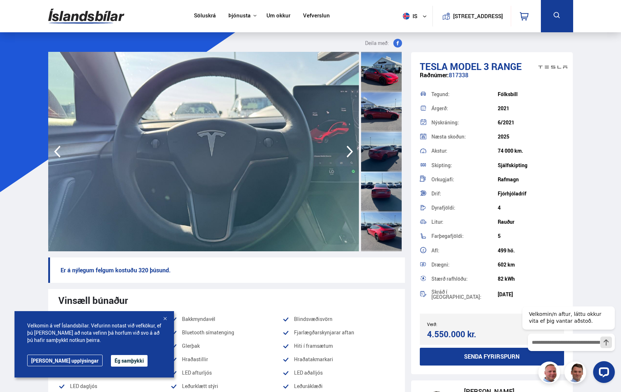
click at [347, 152] on icon "button" at bounding box center [349, 151] width 14 height 17
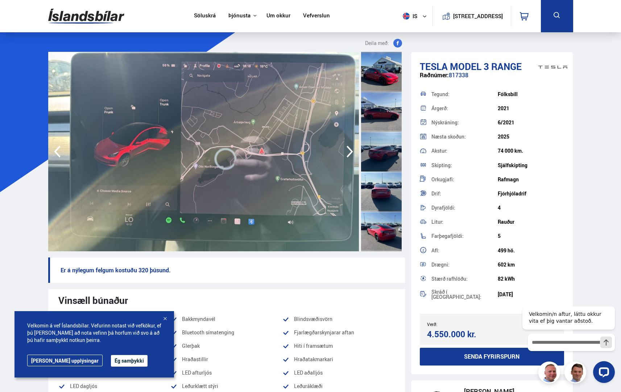
click at [347, 152] on icon "button" at bounding box center [349, 151] width 14 height 17
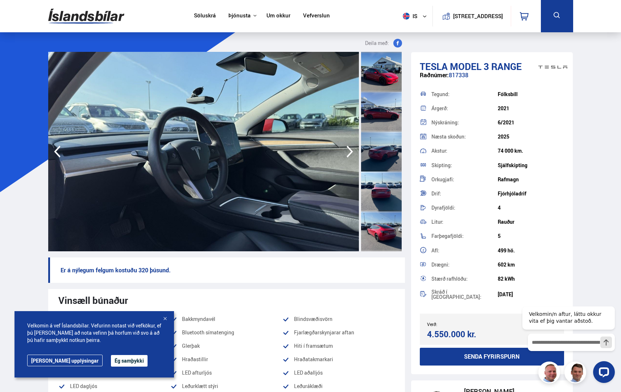
click at [347, 152] on icon "button" at bounding box center [349, 151] width 14 height 17
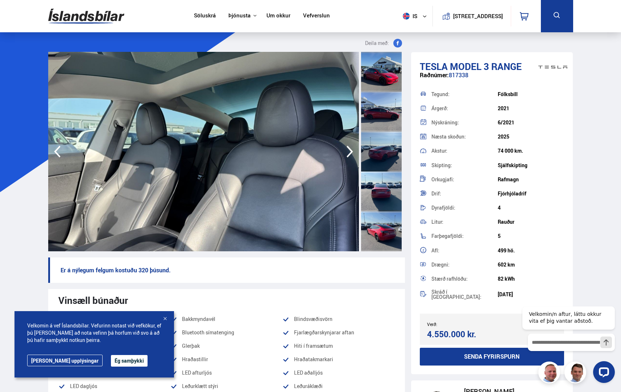
click at [350, 149] on icon "button" at bounding box center [349, 151] width 14 height 17
click at [351, 149] on icon "button" at bounding box center [349, 151] width 14 height 17
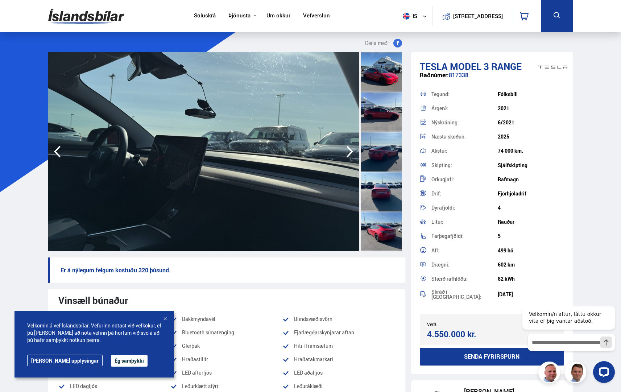
click at [351, 149] on icon "button" at bounding box center [349, 151] width 14 height 17
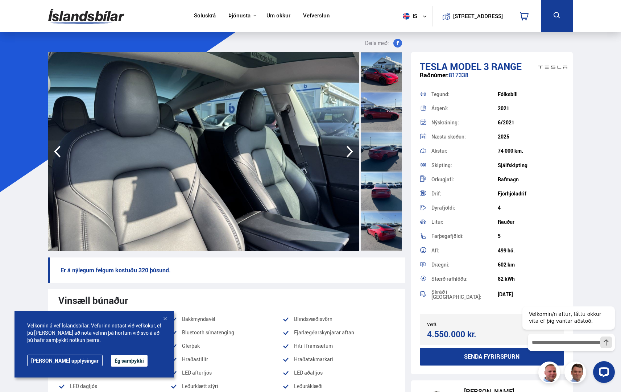
click at [351, 149] on icon "button" at bounding box center [349, 151] width 14 height 17
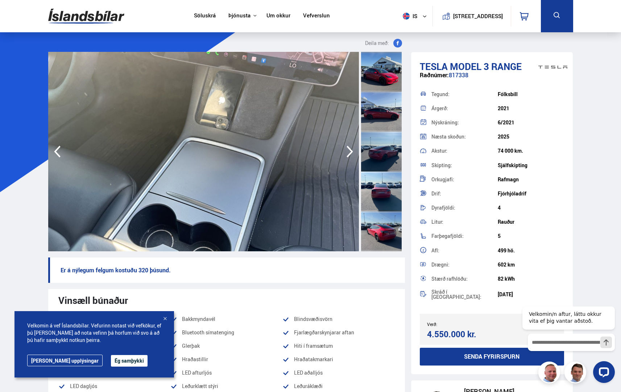
click at [351, 149] on icon "button" at bounding box center [349, 151] width 14 height 17
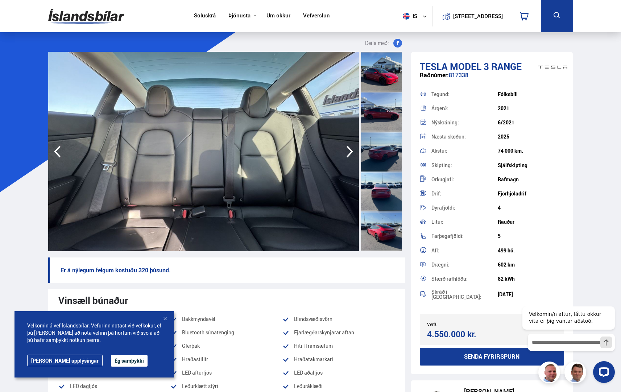
click at [351, 148] on icon "button" at bounding box center [349, 151] width 14 height 17
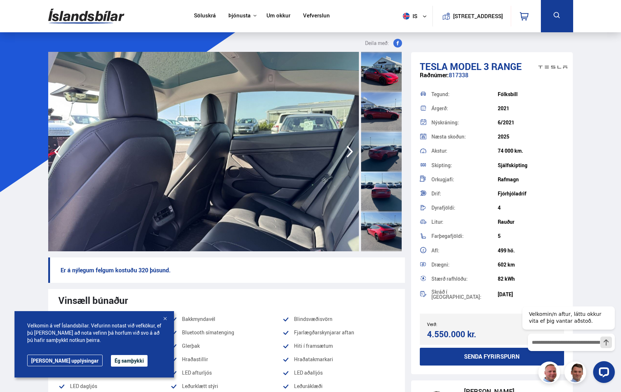
click at [351, 148] on icon "button" at bounding box center [349, 151] width 14 height 17
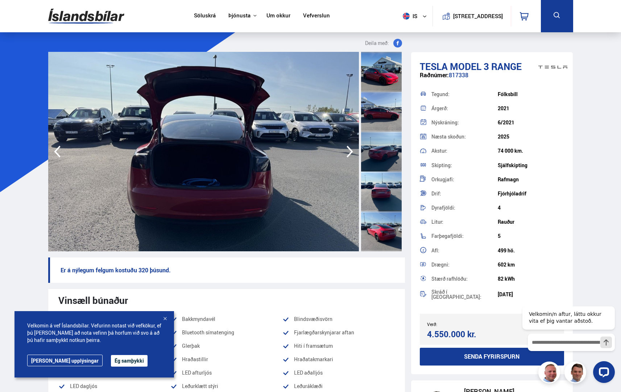
click at [351, 148] on icon "button" at bounding box center [349, 151] width 14 height 17
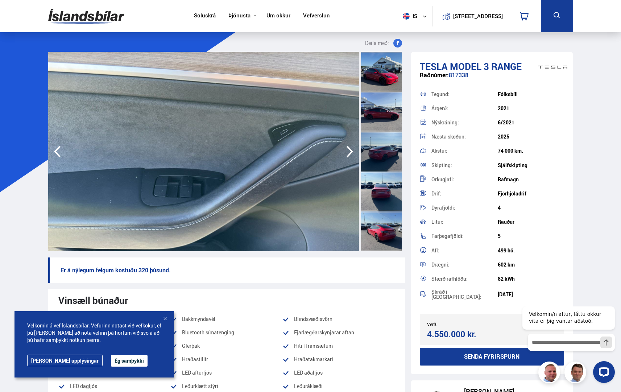
click at [351, 148] on icon "button" at bounding box center [349, 151] width 14 height 17
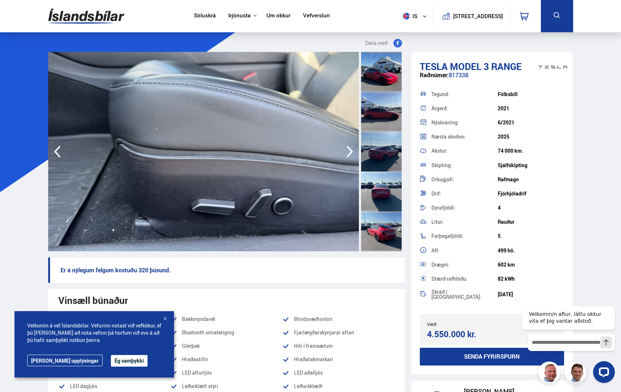
click at [351, 148] on icon "button" at bounding box center [349, 151] width 14 height 17
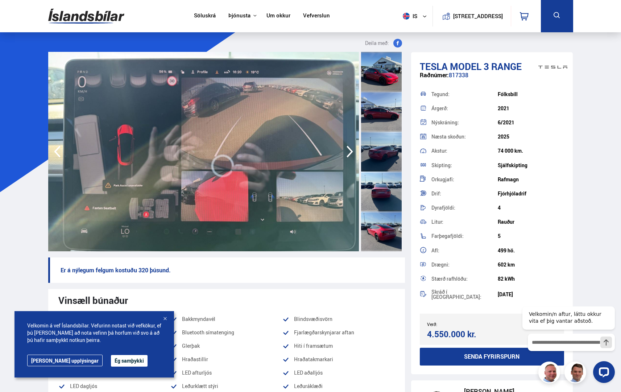
click at [351, 148] on icon "button" at bounding box center [349, 151] width 14 height 17
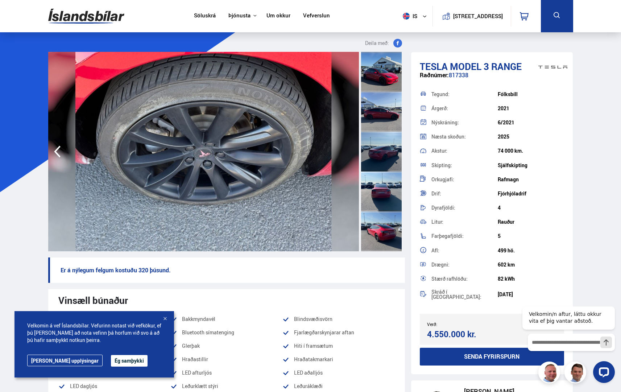
click at [351, 148] on img at bounding box center [203, 151] width 310 height 199
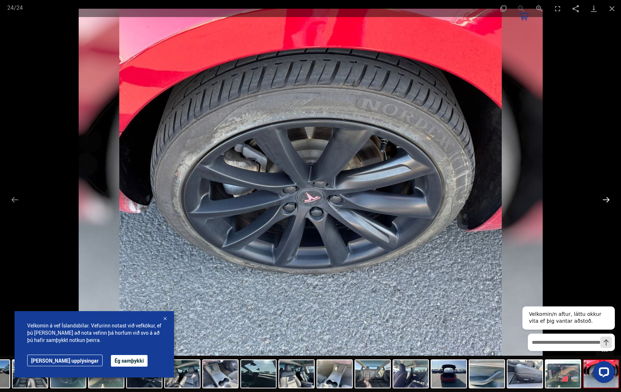
click at [605, 205] on div "Facebook Twitter GooglePlus Pinterest 24 / 24" at bounding box center [310, 196] width 621 height 392
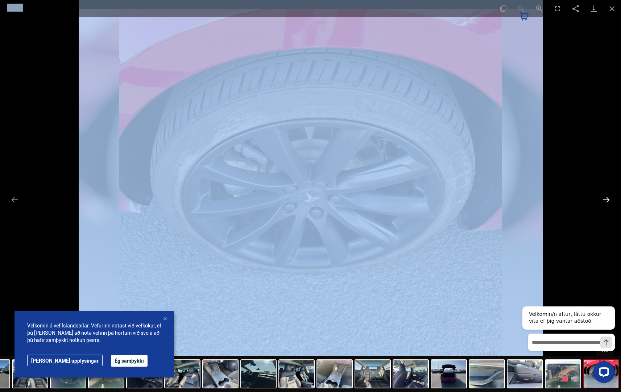
click at [605, 204] on button "Next slide" at bounding box center [605, 199] width 15 height 14
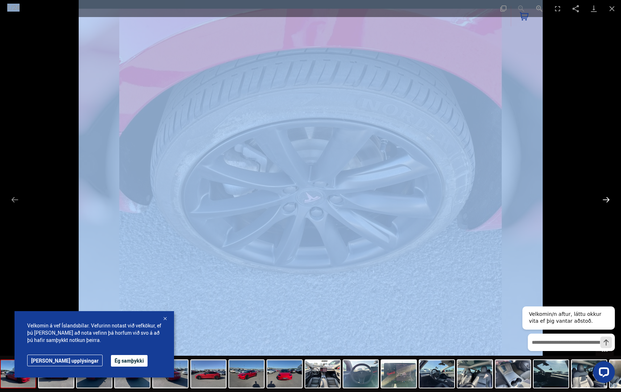
click at [605, 204] on button "Next slide" at bounding box center [605, 199] width 15 height 14
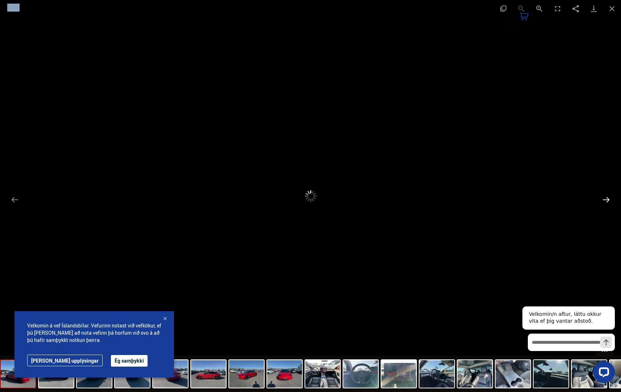
click at [606, 204] on button "Next slide" at bounding box center [605, 199] width 15 height 14
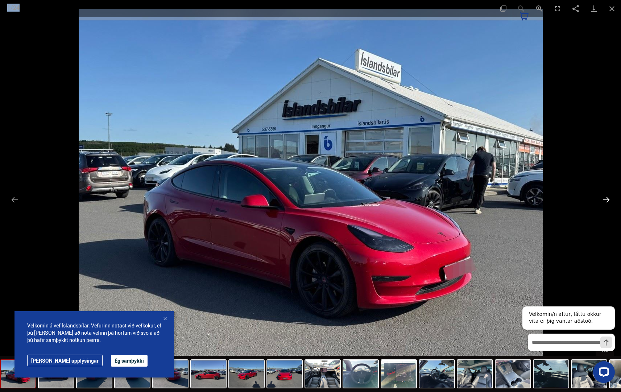
click at [606, 204] on button "Next slide" at bounding box center [605, 199] width 15 height 14
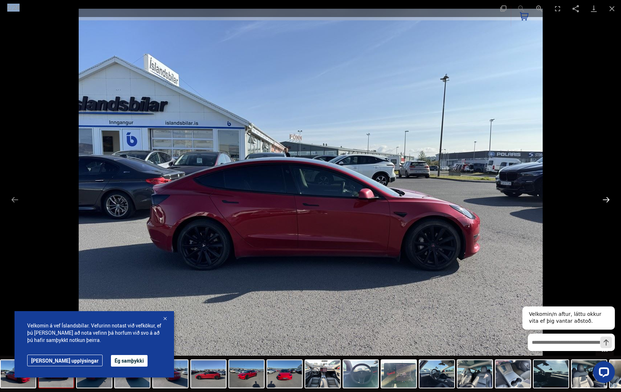
click at [607, 202] on button "Next slide" at bounding box center [605, 199] width 15 height 14
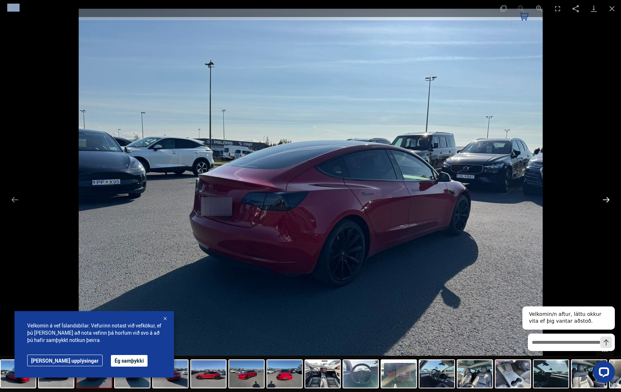
click at [608, 202] on button "Next slide" at bounding box center [605, 199] width 15 height 14
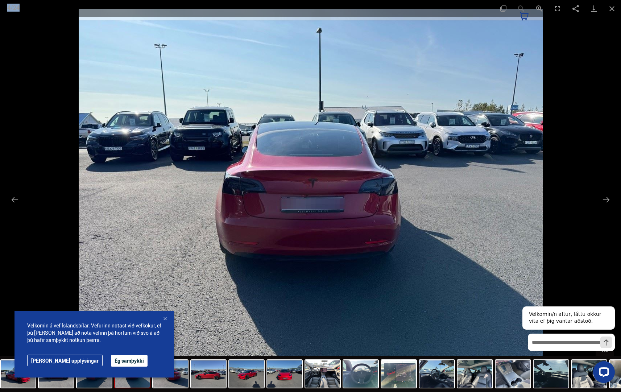
drag, startPoint x: 302, startPoint y: 210, endPoint x: 252, endPoint y: 222, distance: 51.1
click at [300, 210] on img at bounding box center [311, 194] width 464 height 371
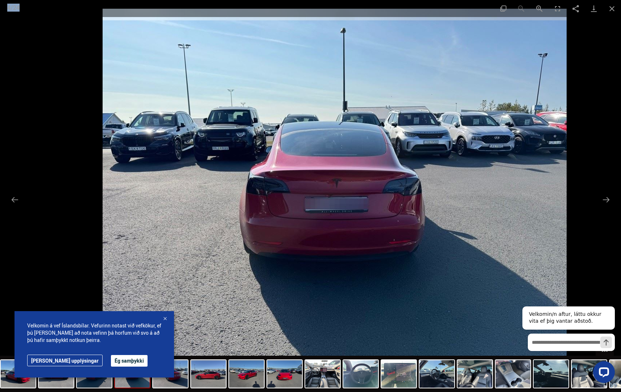
drag, startPoint x: 448, startPoint y: 132, endPoint x: 469, endPoint y: 144, distance: 24.4
click at [469, 145] on img at bounding box center [335, 194] width 464 height 371
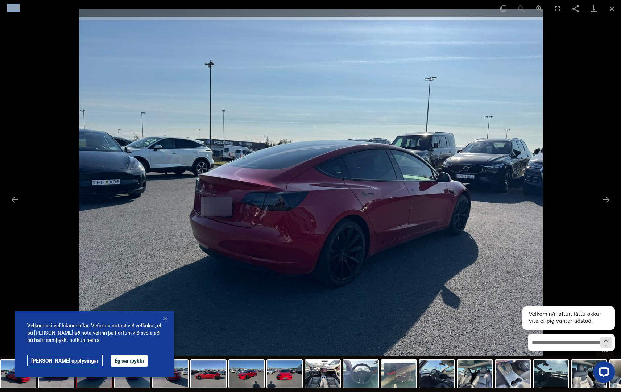
drag, startPoint x: 375, startPoint y: 189, endPoint x: 56, endPoint y: 284, distance: 332.4
click at [79, 281] on img at bounding box center [311, 194] width 464 height 371
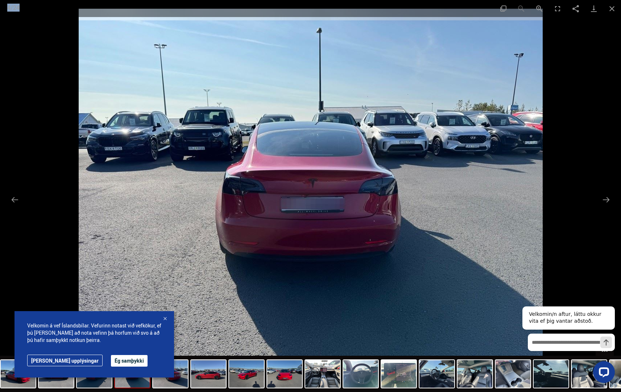
drag, startPoint x: 296, startPoint y: 204, endPoint x: 604, endPoint y: 135, distance: 315.2
drag, startPoint x: 349, startPoint y: 191, endPoint x: 806, endPoint y: 77, distance: 470.4
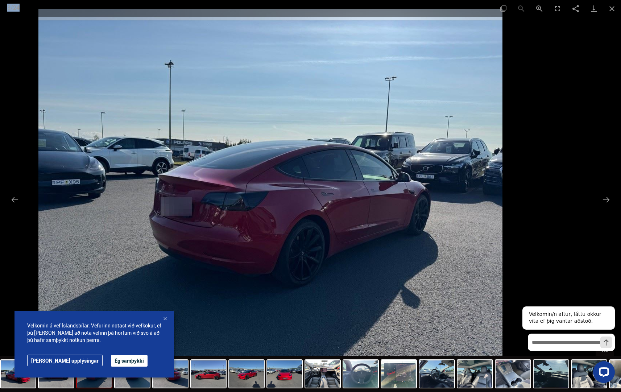
drag, startPoint x: 532, startPoint y: 175, endPoint x: 811, endPoint y: 126, distance: 283.6
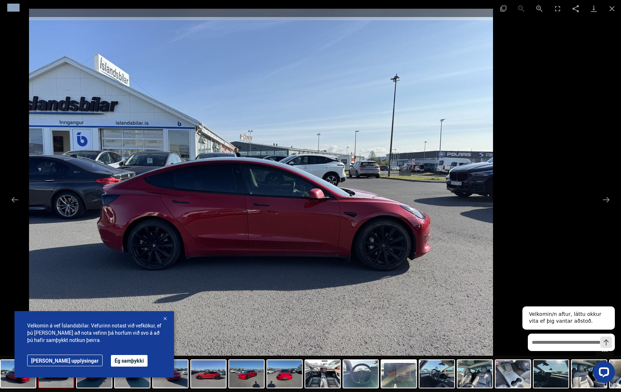
drag, startPoint x: 403, startPoint y: 202, endPoint x: -226, endPoint y: 387, distance: 655.5
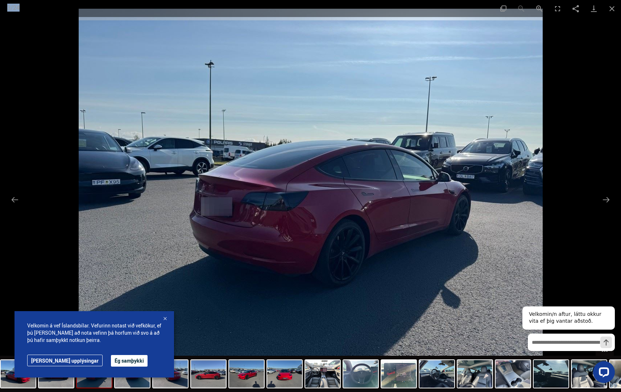
drag, startPoint x: -48, startPoint y: 319, endPoint x: -89, endPoint y: 339, distance: 45.5
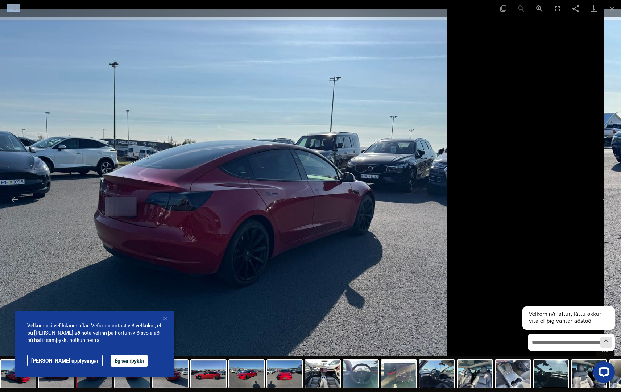
drag, startPoint x: 409, startPoint y: 160, endPoint x: -75, endPoint y: 317, distance: 508.7
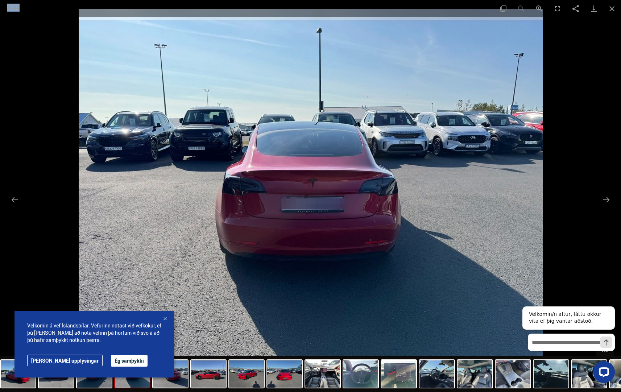
drag, startPoint x: 306, startPoint y: 208, endPoint x: -118, endPoint y: 349, distance: 447.2
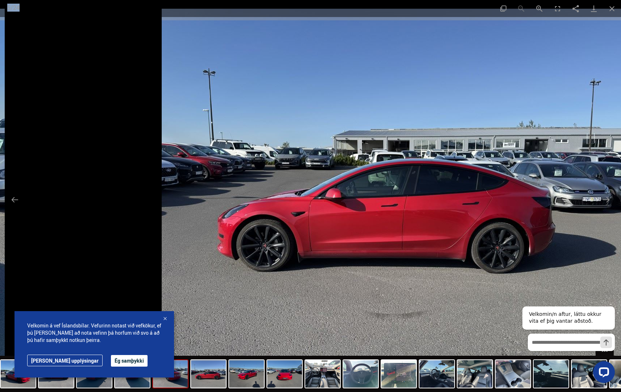
drag, startPoint x: 504, startPoint y: 165, endPoint x: -118, endPoint y: 344, distance: 647.3
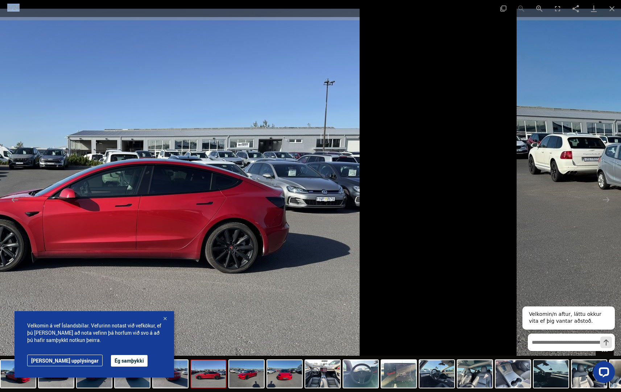
drag, startPoint x: 431, startPoint y: 205, endPoint x: -435, endPoint y: 387, distance: 884.9
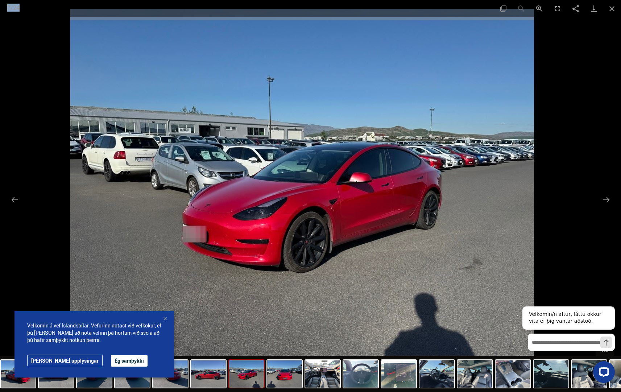
drag, startPoint x: 396, startPoint y: 139, endPoint x: -264, endPoint y: 278, distance: 674.5
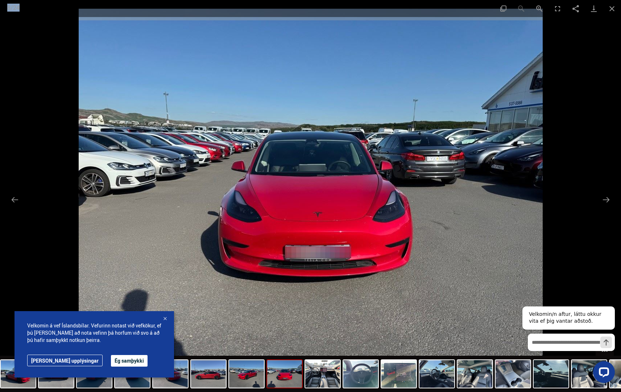
drag, startPoint x: 267, startPoint y: 186, endPoint x: -22, endPoint y: 249, distance: 295.8
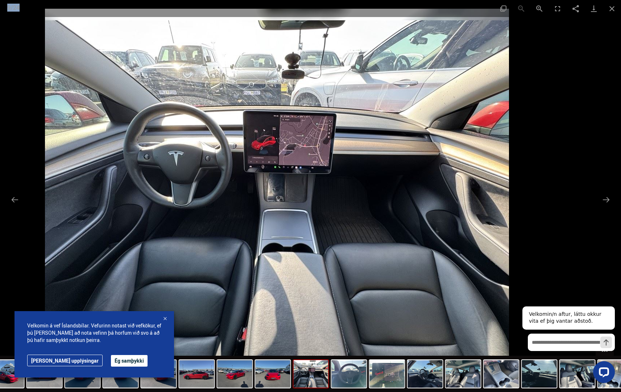
drag, startPoint x: 422, startPoint y: 147, endPoint x: -243, endPoint y: 351, distance: 696.2
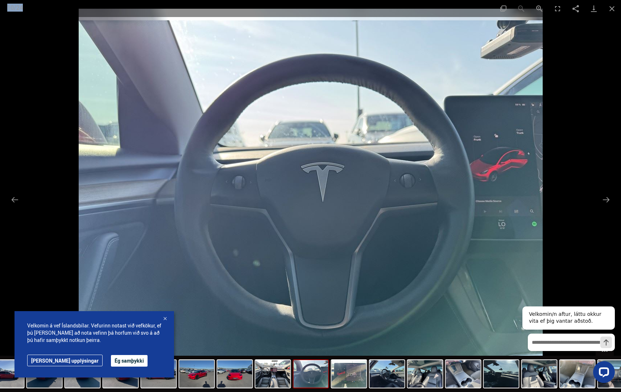
drag, startPoint x: 347, startPoint y: 174, endPoint x: 811, endPoint y: 57, distance: 478.6
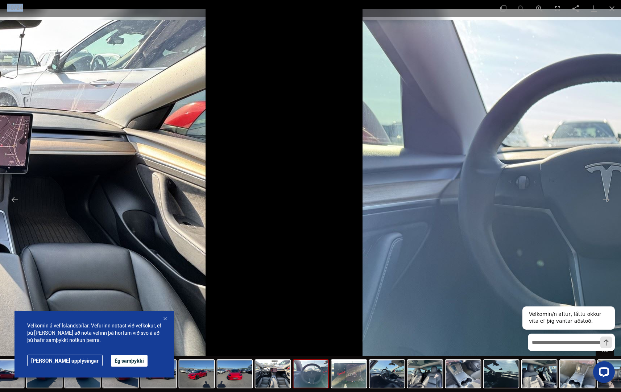
drag, startPoint x: 424, startPoint y: 135, endPoint x: 782, endPoint y: 59, distance: 365.9
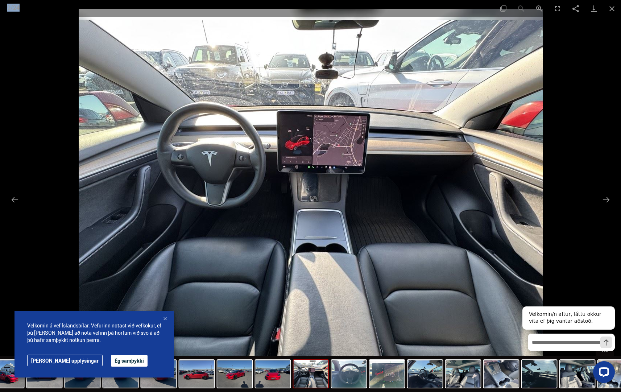
scroll to position [543, 0]
click at [11, 202] on button "Previous slide" at bounding box center [14, 199] width 15 height 14
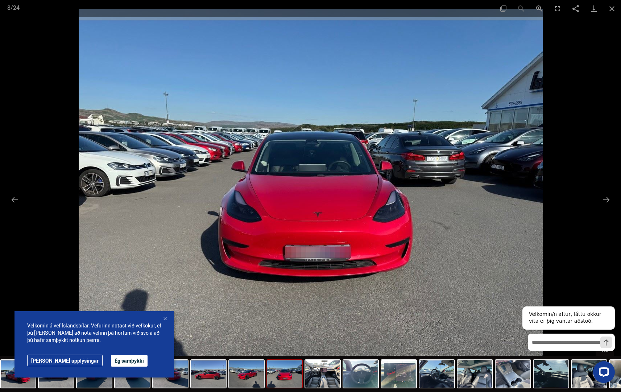
click at [7, 219] on div at bounding box center [310, 196] width 621 height 392
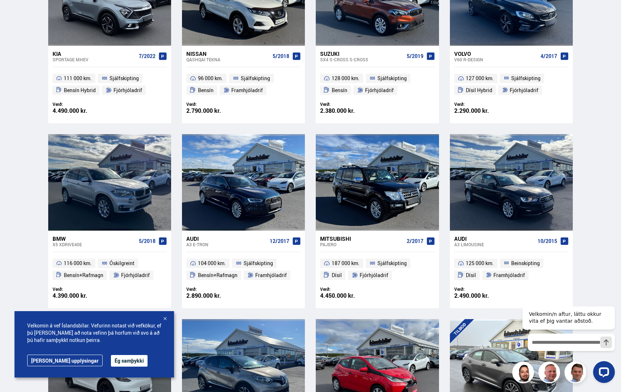
scroll to position [254, 0]
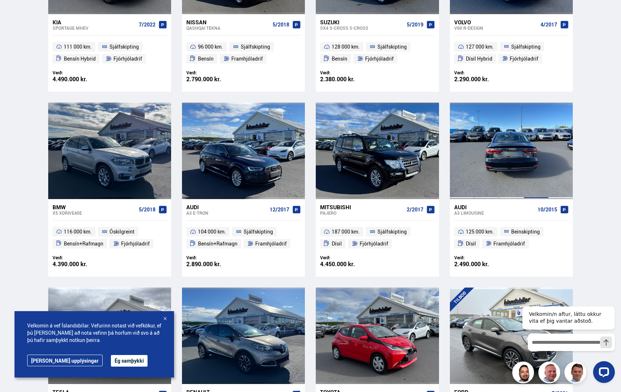
click at [538, 171] on div at bounding box center [536, 151] width 25 height 96
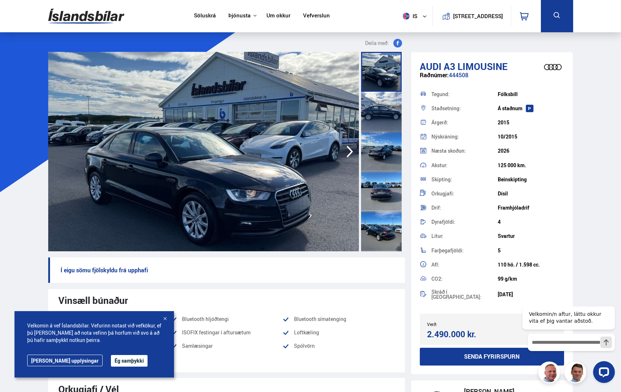
click at [346, 146] on icon "button" at bounding box center [349, 151] width 14 height 17
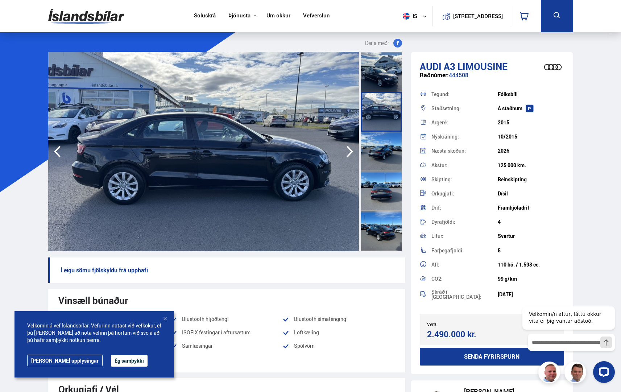
click at [345, 149] on icon "button" at bounding box center [349, 151] width 14 height 17
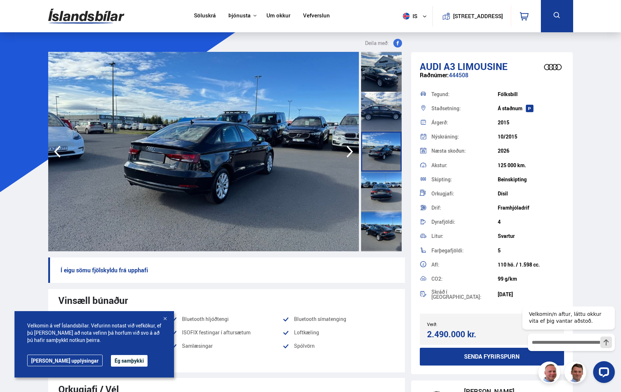
click at [345, 149] on icon "button" at bounding box center [349, 151] width 14 height 17
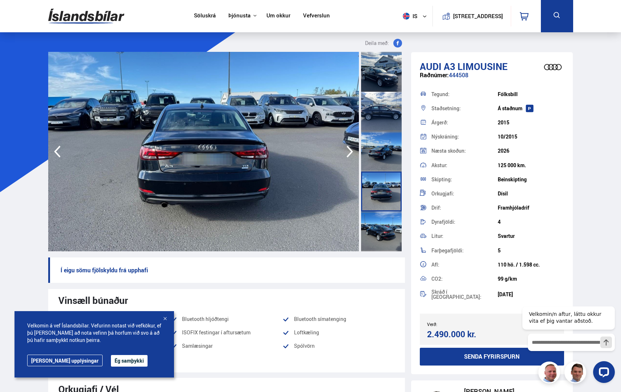
click at [345, 149] on icon "button" at bounding box center [349, 151] width 14 height 17
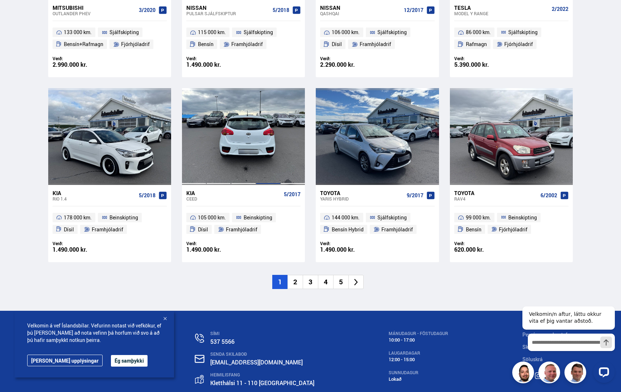
scroll to position [1020, 0]
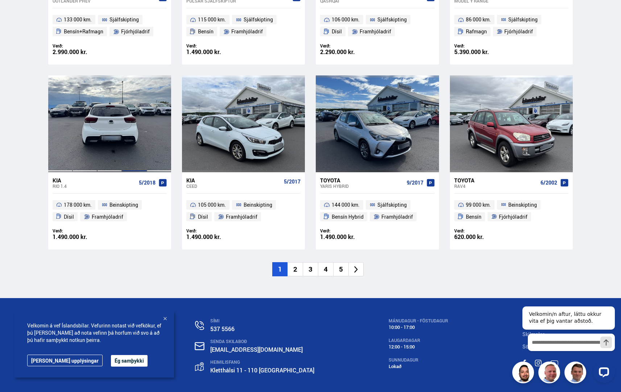
click at [130, 137] on div at bounding box center [134, 123] width 25 height 96
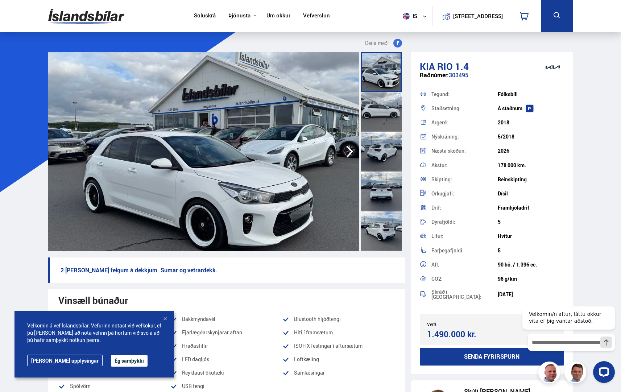
click at [343, 150] on icon "button" at bounding box center [349, 151] width 14 height 17
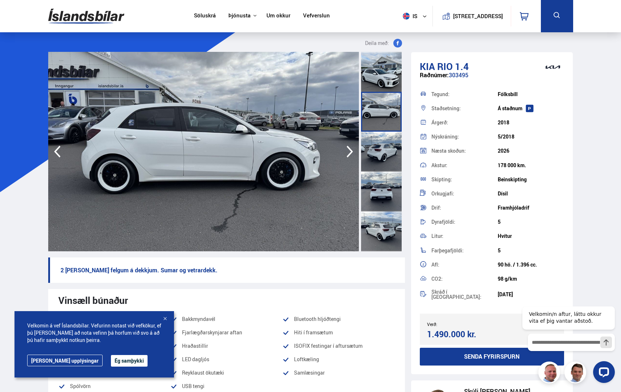
click at [345, 151] on icon "button" at bounding box center [349, 151] width 14 height 17
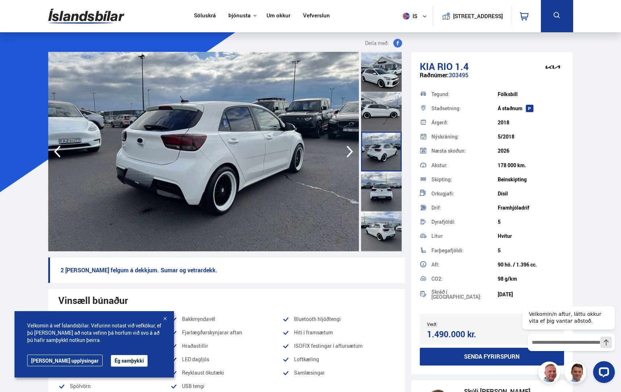
click at [346, 150] on icon "button" at bounding box center [349, 151] width 14 height 17
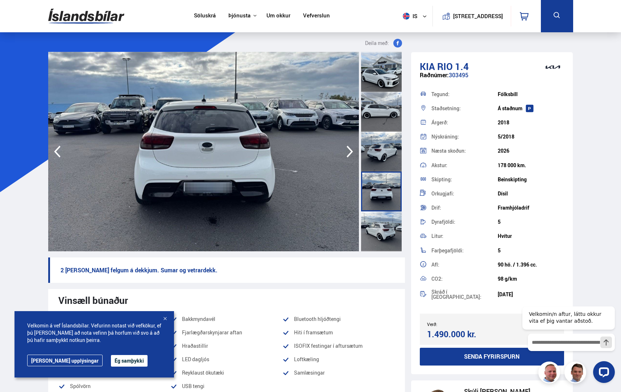
click at [346, 150] on icon "button" at bounding box center [349, 151] width 14 height 17
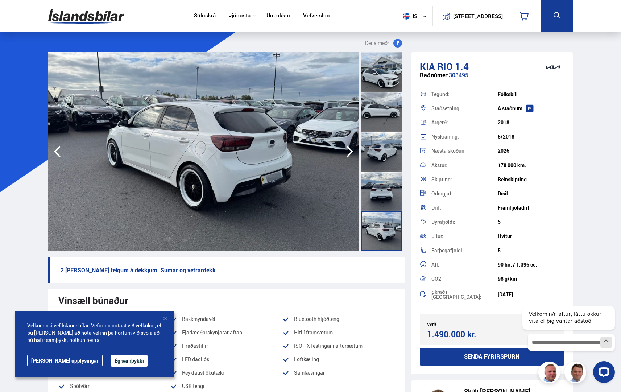
click at [346, 150] on icon "button" at bounding box center [349, 151] width 14 height 17
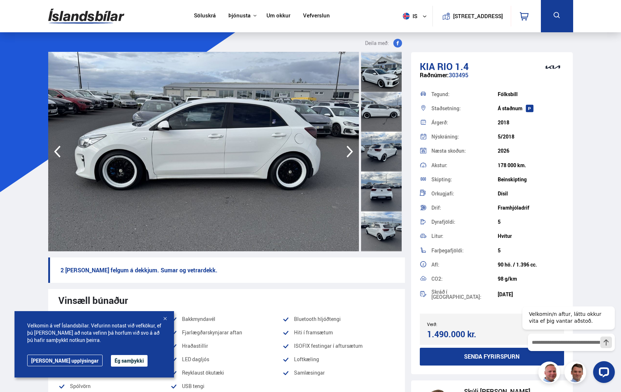
click at [346, 150] on icon "button" at bounding box center [349, 151] width 14 height 17
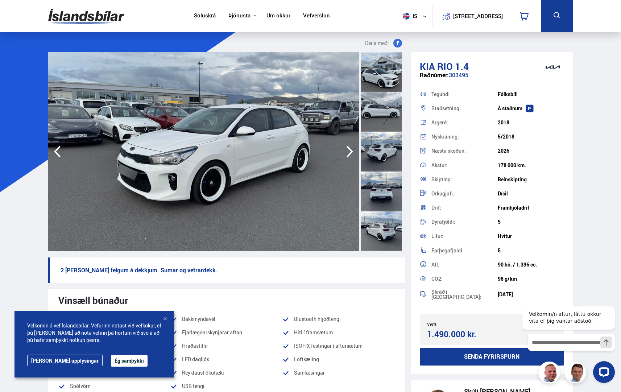
click at [346, 150] on icon "button" at bounding box center [349, 151] width 14 height 17
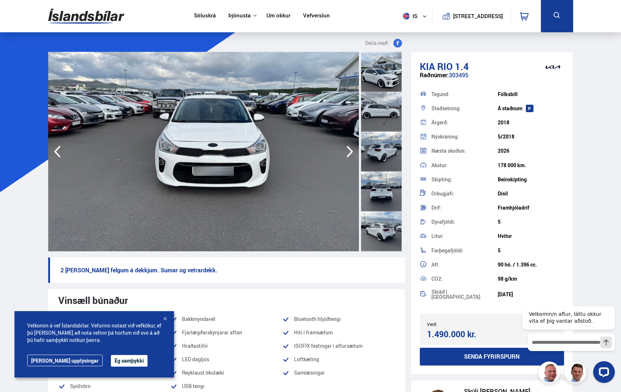
click at [346, 150] on icon "button" at bounding box center [349, 151] width 14 height 17
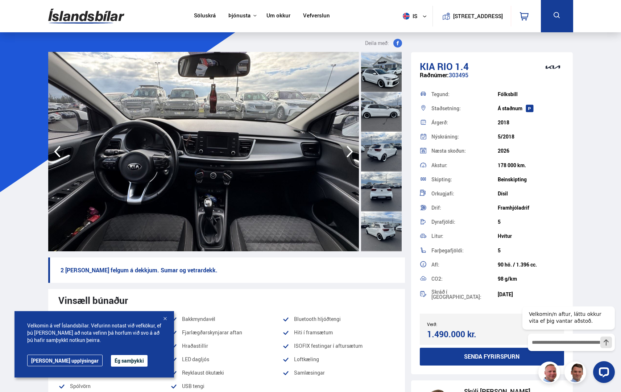
click at [346, 150] on icon "button" at bounding box center [349, 151] width 14 height 17
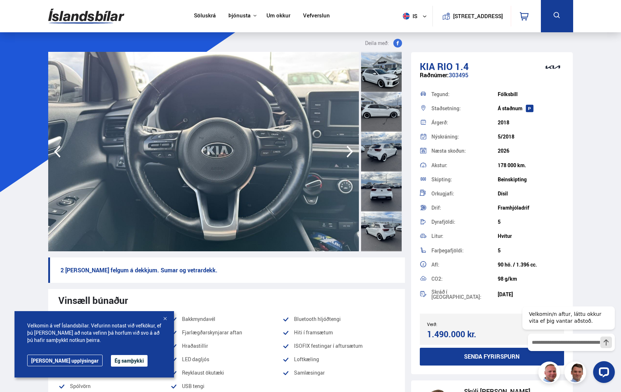
click at [346, 150] on icon "button" at bounding box center [349, 151] width 14 height 17
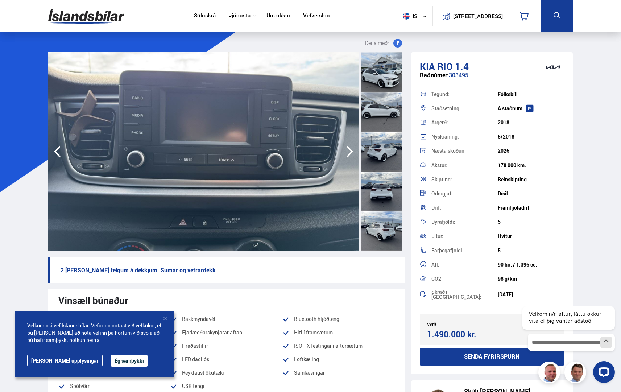
click at [346, 150] on icon "button" at bounding box center [349, 151] width 14 height 17
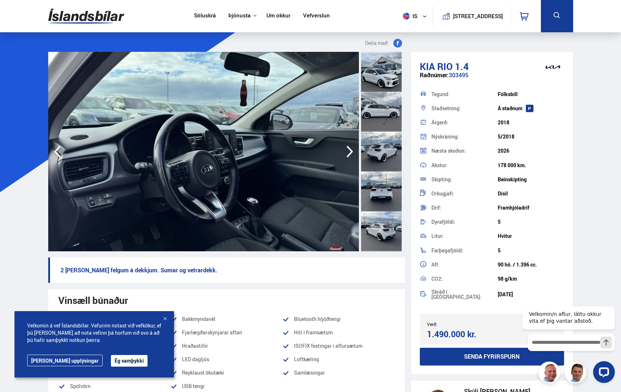
click at [346, 150] on icon "button" at bounding box center [349, 151] width 14 height 17
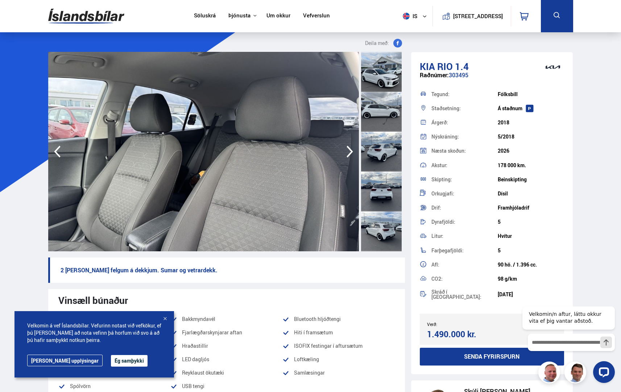
click at [346, 150] on icon "button" at bounding box center [349, 151] width 14 height 17
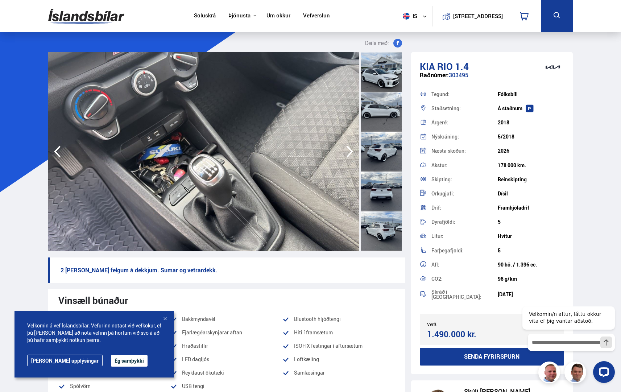
click at [341, 148] on img at bounding box center [203, 151] width 310 height 199
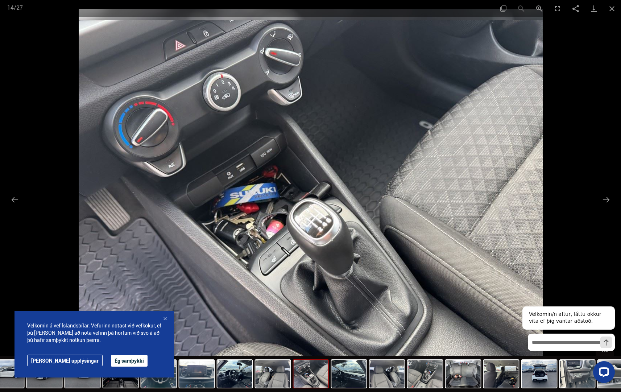
scroll to position [254, 0]
click at [610, 202] on button "Next slide" at bounding box center [605, 199] width 15 height 14
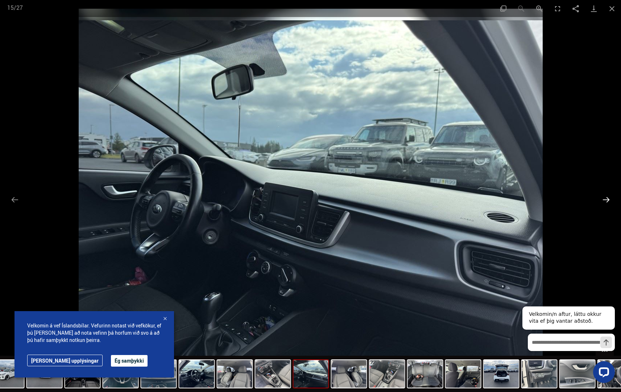
click at [610, 201] on button "Next slide" at bounding box center [605, 199] width 15 height 14
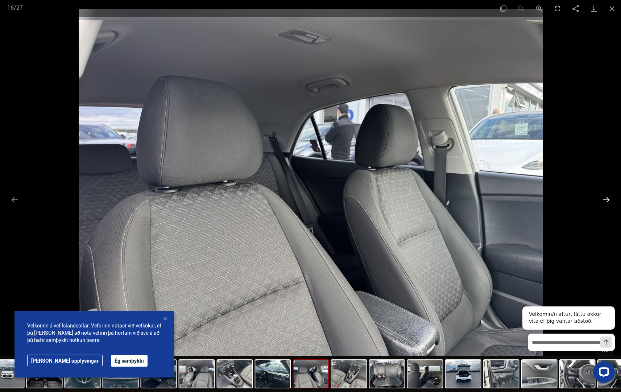
click at [613, 196] on button "Next slide" at bounding box center [605, 199] width 15 height 14
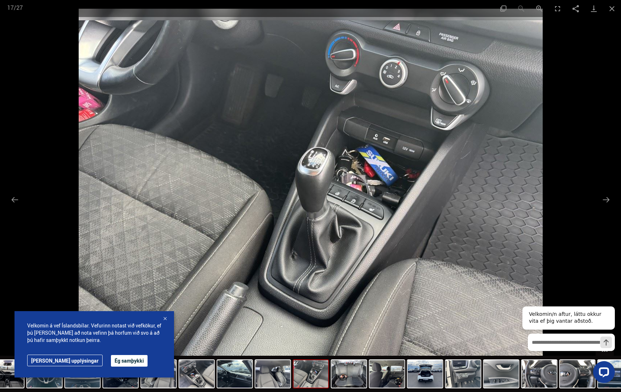
click at [614, 195] on div at bounding box center [310, 196] width 621 height 392
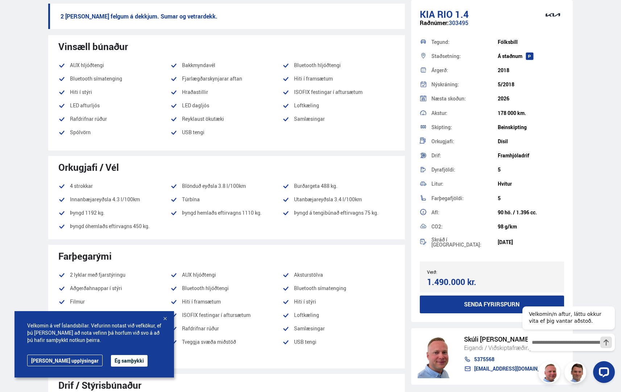
scroll to position [0, 0]
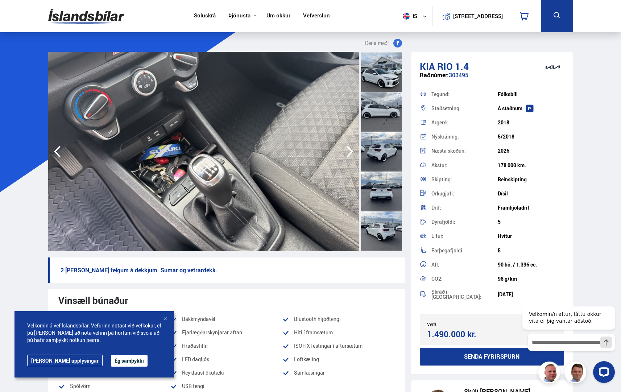
click at [388, 160] on div at bounding box center [381, 152] width 41 height 40
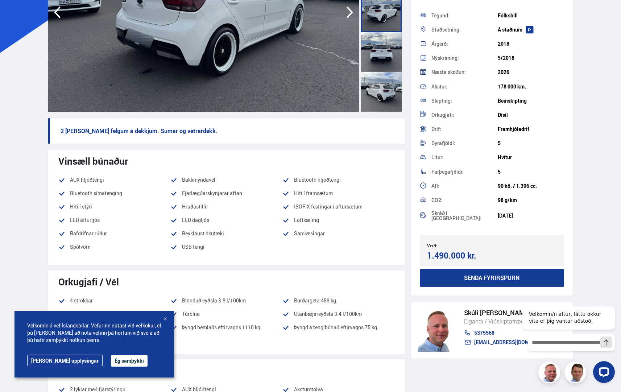
scroll to position [145, 0]
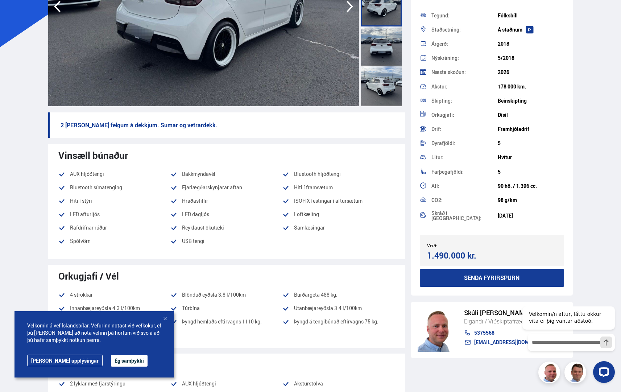
drag, startPoint x: 59, startPoint y: 9, endPoint x: 65, endPoint y: 5, distance: 7.6
click at [60, 8] on icon "button" at bounding box center [57, 6] width 14 height 17
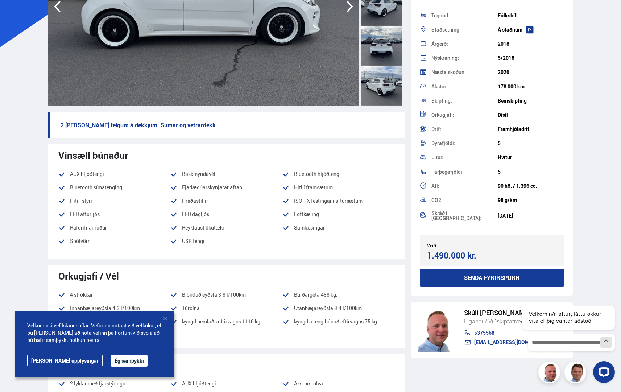
click at [57, 6] on icon "button" at bounding box center [57, 6] width 14 height 17
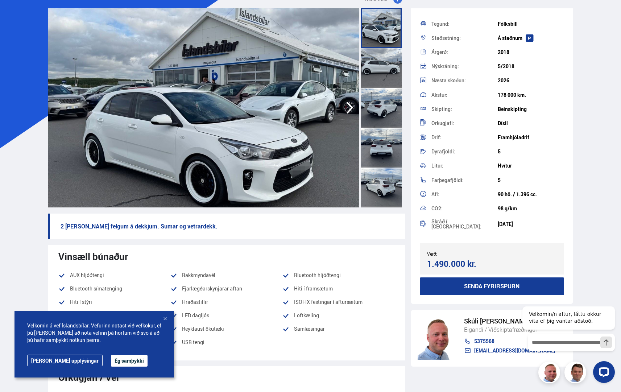
scroll to position [36, 0]
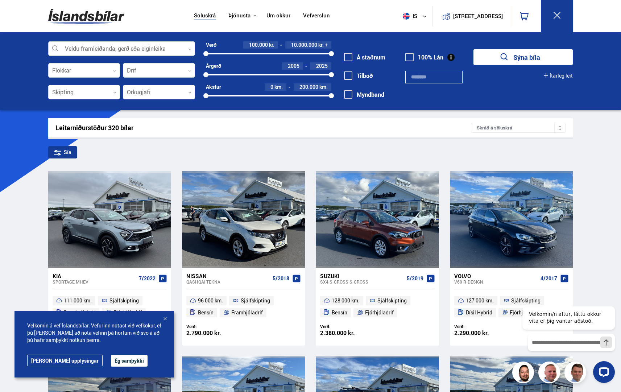
click at [95, 52] on div at bounding box center [121, 49] width 147 height 14
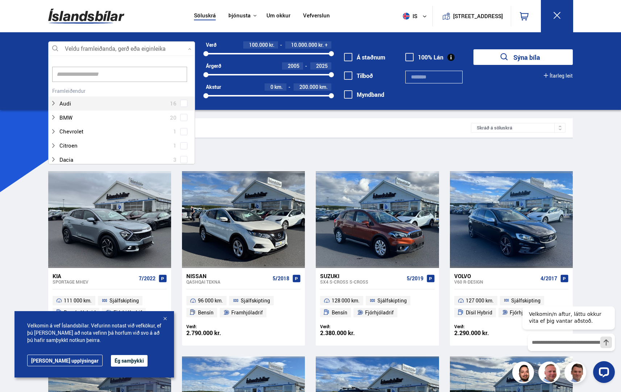
scroll to position [108, 145]
click at [88, 78] on input at bounding box center [119, 74] width 135 height 15
type input "****"
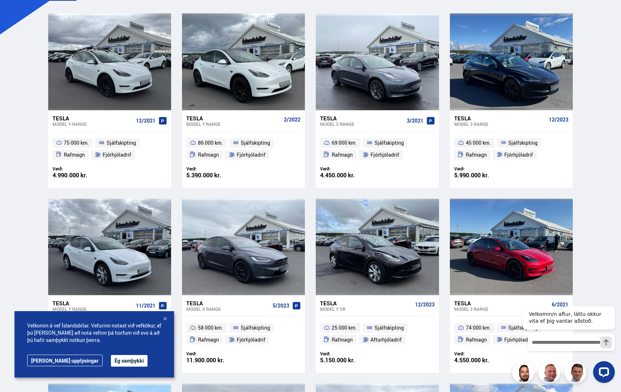
scroll to position [217, 0]
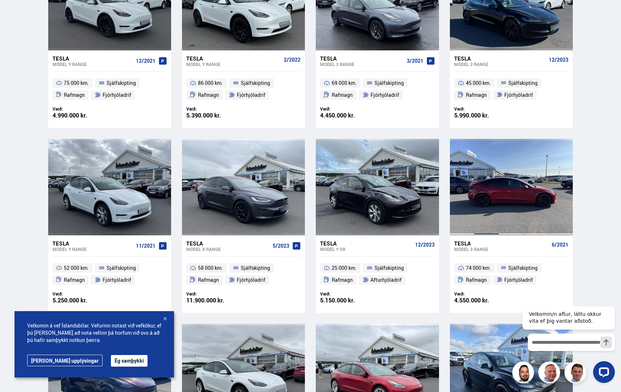
click at [491, 210] on div at bounding box center [486, 187] width 25 height 96
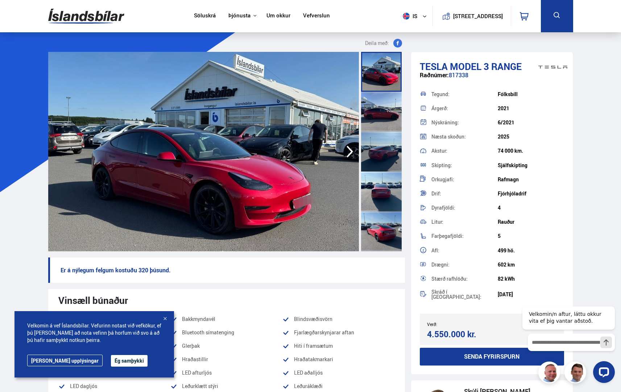
click at [350, 148] on icon "button" at bounding box center [349, 151] width 14 height 17
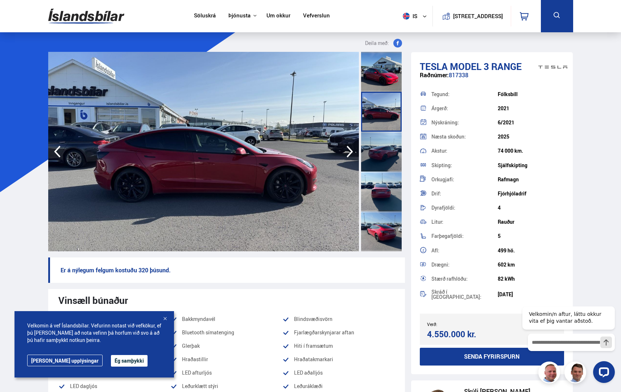
click at [349, 151] on icon "button" at bounding box center [349, 151] width 14 height 17
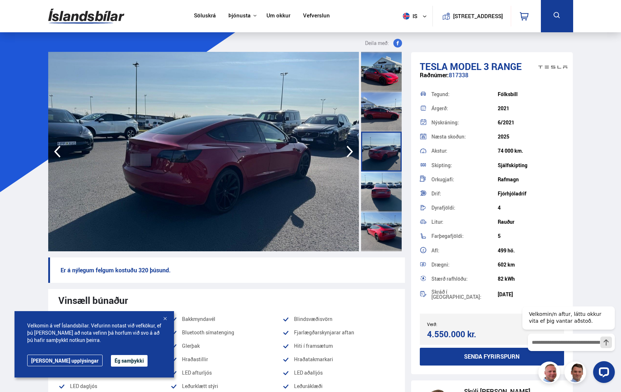
click at [349, 151] on icon "button" at bounding box center [349, 151] width 14 height 17
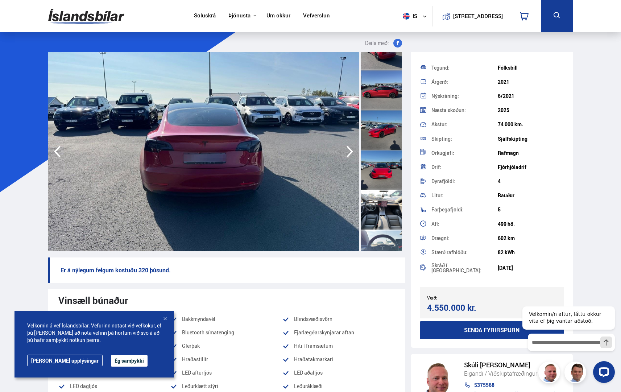
click at [347, 154] on icon "button" at bounding box center [349, 151] width 14 height 17
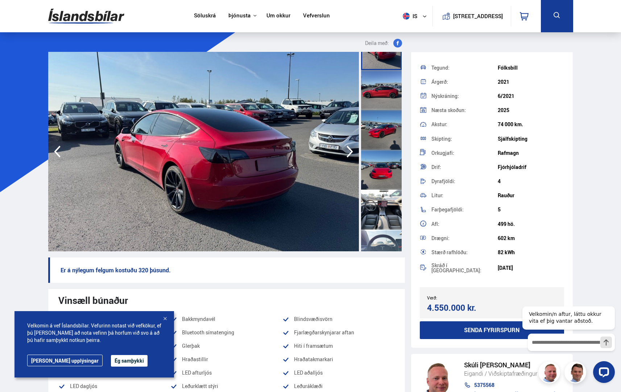
click at [353, 150] on icon "button" at bounding box center [349, 151] width 14 height 17
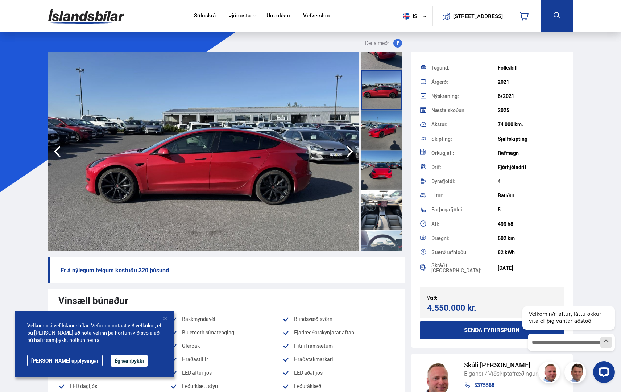
click at [353, 149] on icon "button" at bounding box center [349, 151] width 14 height 17
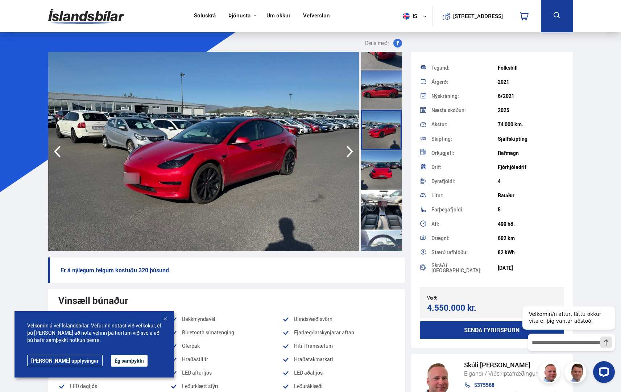
click at [353, 149] on icon "button" at bounding box center [349, 151] width 14 height 17
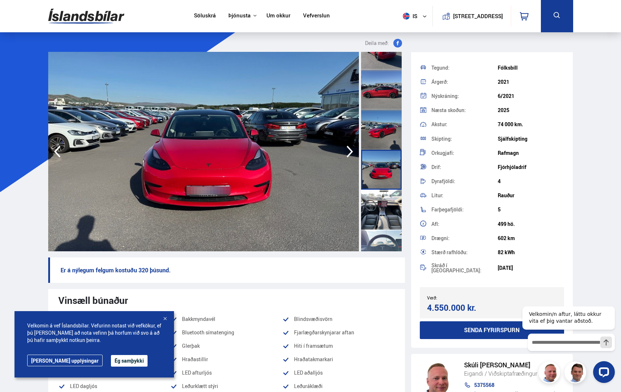
click at [350, 148] on icon "button" at bounding box center [349, 152] width 7 height 12
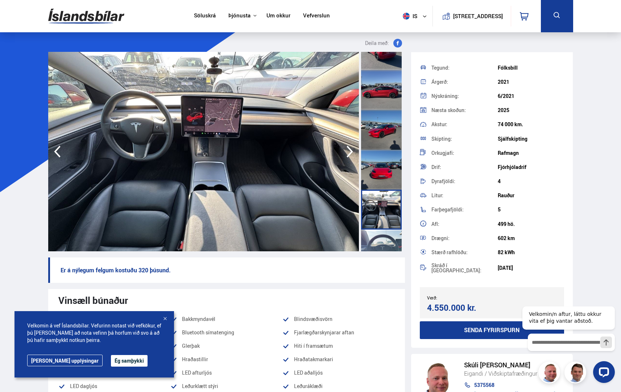
drag, startPoint x: 56, startPoint y: 270, endPoint x: 262, endPoint y: 308, distance: 209.9
click at [194, 276] on p "Er á nýlegum felgum kostuðu 320 þúsund." at bounding box center [226, 269] width 357 height 25
click at [165, 274] on p "Er á nýlegum felgum kostuðu 320 þúsund." at bounding box center [226, 269] width 357 height 25
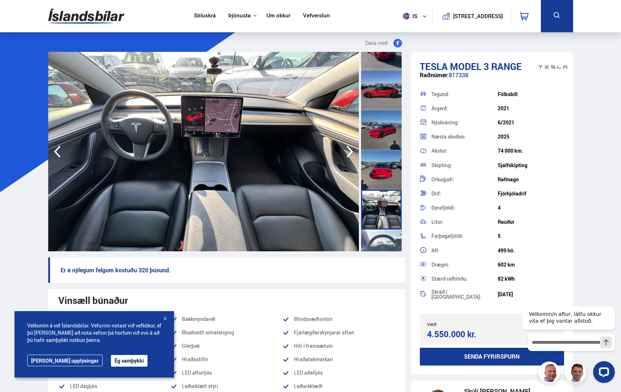
click at [348, 151] on icon "button" at bounding box center [349, 151] width 14 height 17
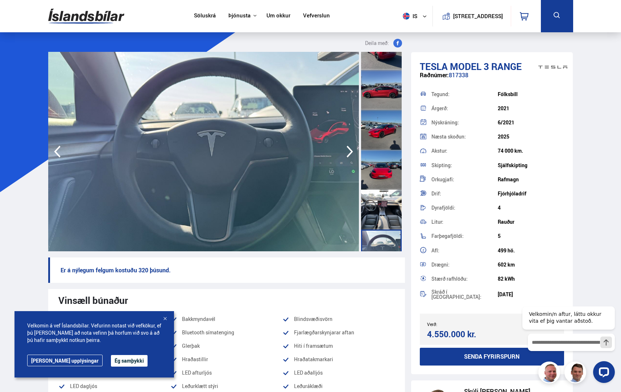
click at [348, 151] on icon "button" at bounding box center [349, 151] width 14 height 17
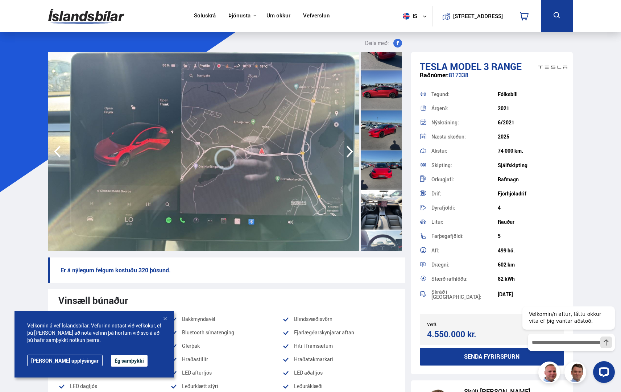
drag, startPoint x: 348, startPoint y: 150, endPoint x: 351, endPoint y: 148, distance: 3.9
click at [351, 148] on icon "button" at bounding box center [349, 151] width 14 height 17
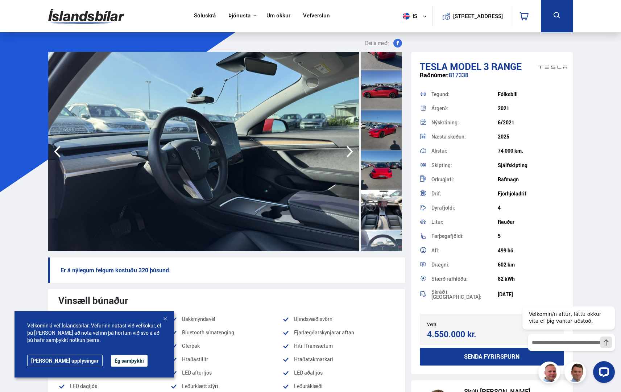
click at [350, 148] on icon "button" at bounding box center [349, 151] width 14 height 17
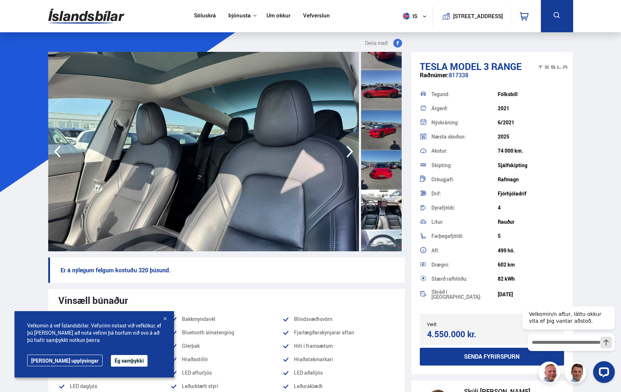
click at [350, 148] on icon "button" at bounding box center [349, 151] width 14 height 17
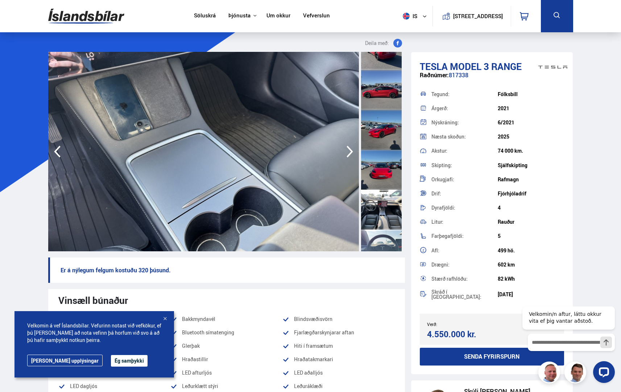
click at [350, 148] on icon "button" at bounding box center [349, 151] width 14 height 17
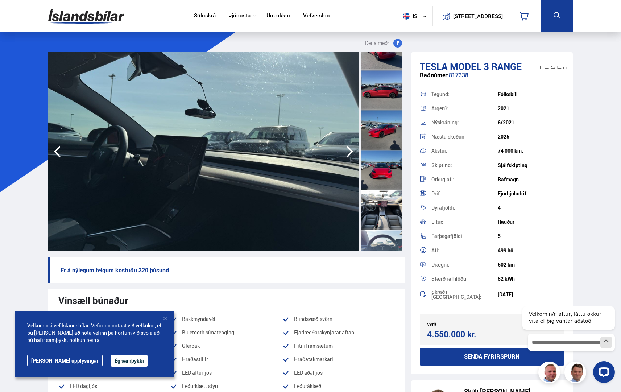
click at [351, 145] on icon "button" at bounding box center [349, 151] width 14 height 17
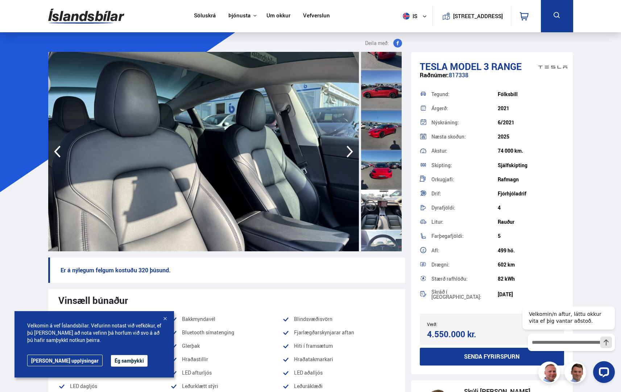
drag, startPoint x: 351, startPoint y: 145, endPoint x: 355, endPoint y: 143, distance: 4.4
click at [355, 143] on icon "button" at bounding box center [349, 151] width 14 height 17
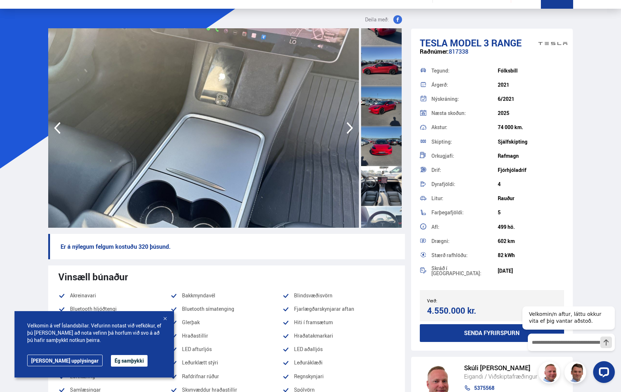
scroll to position [36, 0]
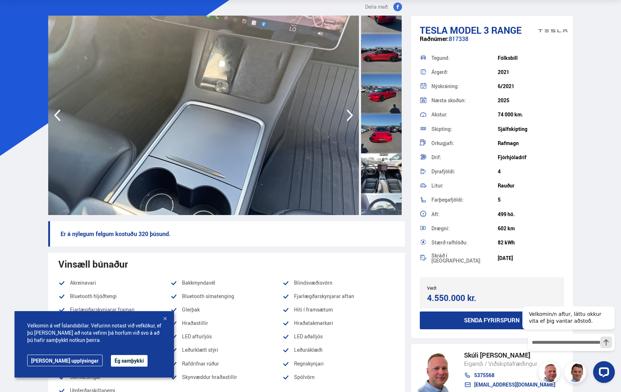
drag, startPoint x: 499, startPoint y: 116, endPoint x: 539, endPoint y: 194, distance: 87.8
click at [526, 250] on div "Tegund: [GEOGRAPHIC_DATA] Árgerð: 2021 Nýskráning: 6/2021 Næsta skoðun: 2025 Ak…" at bounding box center [492, 159] width 145 height 216
click at [538, 192] on div "Litur: Rauður" at bounding box center [492, 186] width 145 height 14
click at [468, 268] on div "Tesla Model 3 RANGE Raðnúmer: 817338 Tegund: [GEOGRAPHIC_DATA] Árgerð: 2021 Nýs…" at bounding box center [492, 177] width 162 height 322
drag, startPoint x: 463, startPoint y: 258, endPoint x: 405, endPoint y: 245, distance: 59.9
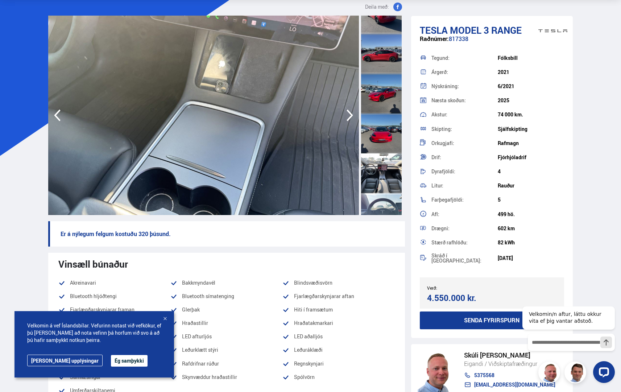
click at [412, 243] on div "Tesla Model 3 RANGE Raðnúmer: 817338 Tegund: [GEOGRAPHIC_DATA] Árgerð: 2021 Nýs…" at bounding box center [492, 177] width 162 height 322
click at [418, 239] on div "Tesla Model 3 RANGE Raðnúmer: 817338 Tegund: [GEOGRAPHIC_DATA] Árgerð: 2021 Nýs…" at bounding box center [492, 177] width 162 height 322
drag, startPoint x: 545, startPoint y: 214, endPoint x: 561, endPoint y: 208, distance: 17.5
click at [545, 214] on div "499 hö." at bounding box center [530, 214] width 66 height 6
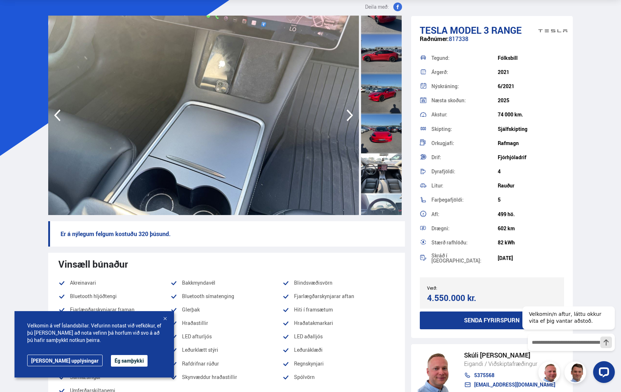
click at [480, 258] on div "Skráð í [GEOGRAPHIC_DATA]: [DATE]" at bounding box center [492, 258] width 145 height 17
drag, startPoint x: 501, startPoint y: 255, endPoint x: 479, endPoint y: 232, distance: 31.3
click at [483, 235] on div "Tegund: [GEOGRAPHIC_DATA] Árgerð: 2021 Nýskráning: 6/2021 Næsta skoðun: 2025 Ak…" at bounding box center [492, 159] width 145 height 216
drag, startPoint x: 538, startPoint y: 114, endPoint x: 564, endPoint y: 104, distance: 28.8
click at [539, 114] on div "74 000 km." at bounding box center [530, 115] width 66 height 6
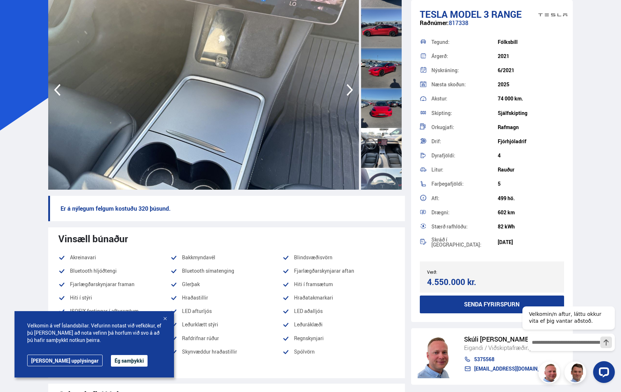
scroll to position [0, 0]
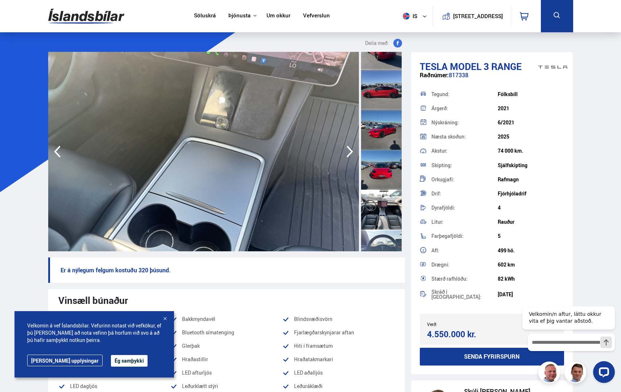
click at [346, 154] on icon "button" at bounding box center [349, 151] width 14 height 17
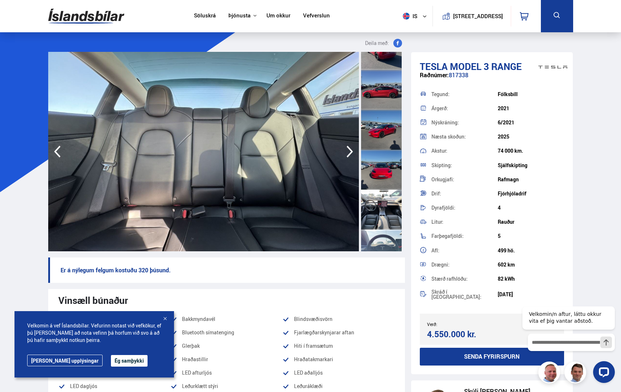
click at [346, 154] on icon "button" at bounding box center [349, 151] width 14 height 17
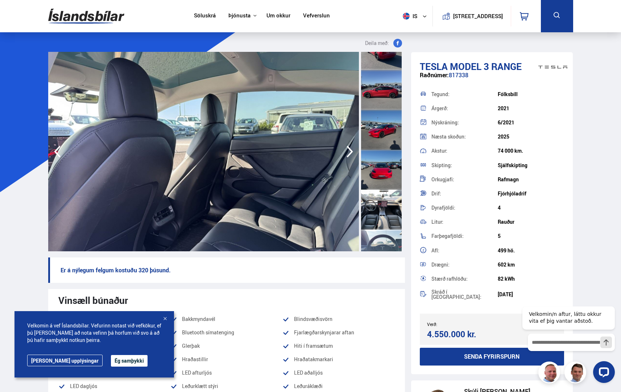
click at [344, 156] on icon "button" at bounding box center [349, 151] width 14 height 17
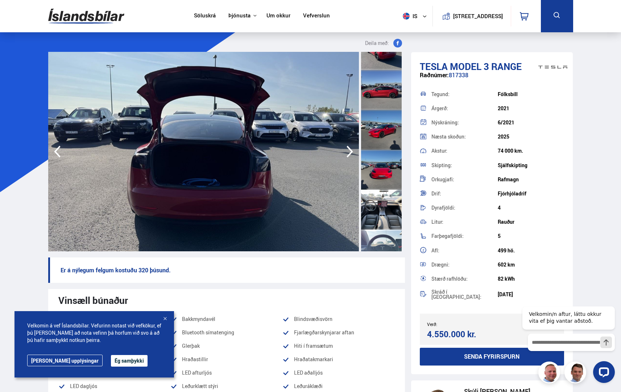
click at [347, 153] on icon "button" at bounding box center [349, 151] width 14 height 17
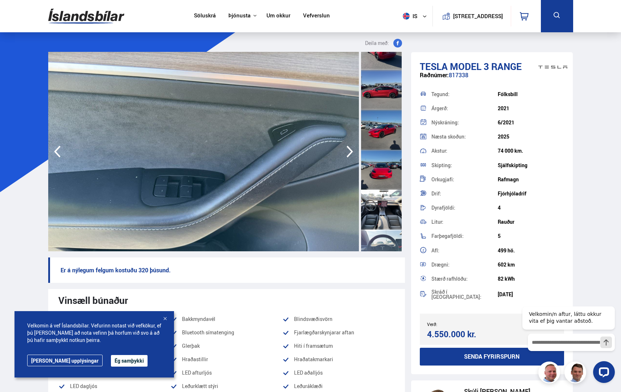
click at [375, 171] on div at bounding box center [381, 170] width 41 height 40
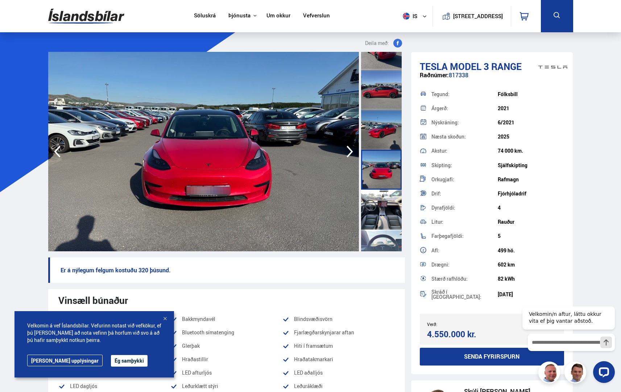
click at [387, 142] on div at bounding box center [381, 130] width 41 height 40
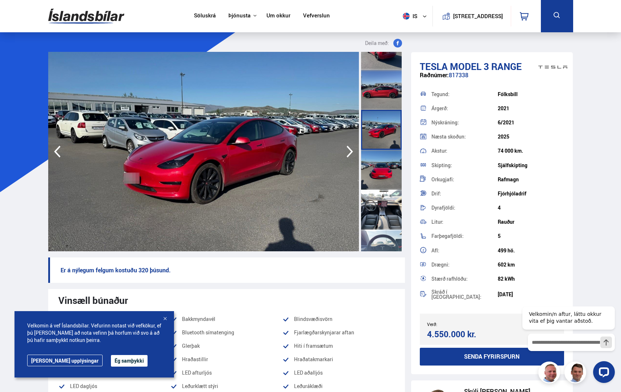
click at [379, 98] on div at bounding box center [381, 90] width 41 height 40
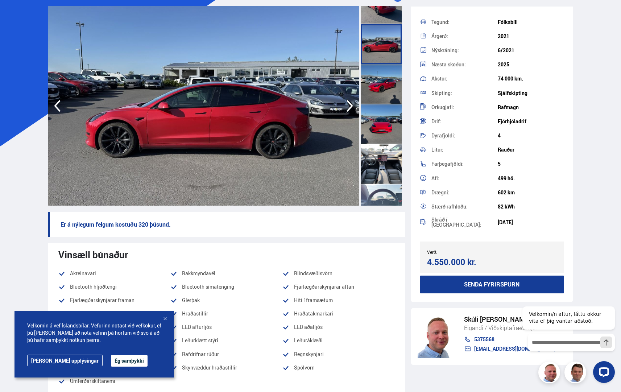
scroll to position [36, 0]
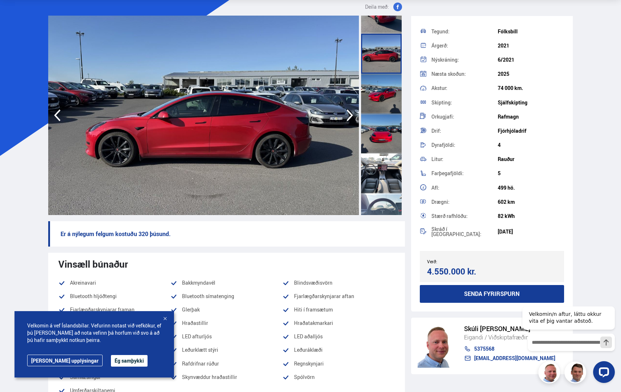
click at [349, 116] on icon "button" at bounding box center [349, 115] width 14 height 17
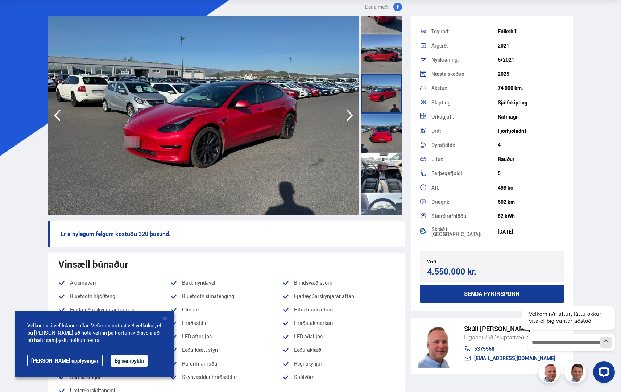
click at [349, 116] on icon "button" at bounding box center [349, 115] width 14 height 17
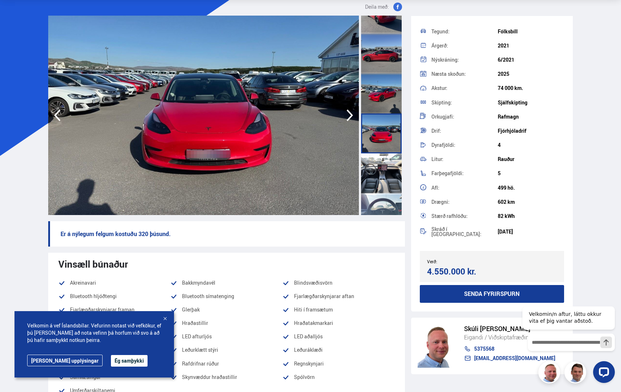
click at [351, 114] on icon "button" at bounding box center [349, 115] width 14 height 17
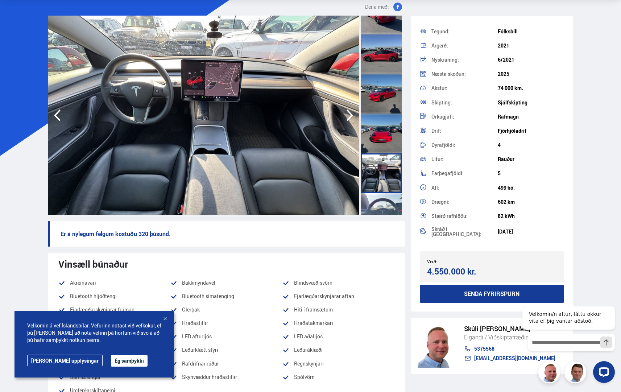
click at [351, 114] on icon "button" at bounding box center [349, 115] width 14 height 17
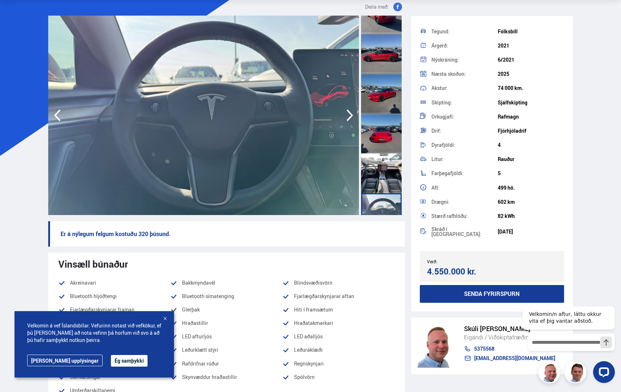
click at [351, 113] on icon "button" at bounding box center [349, 115] width 14 height 17
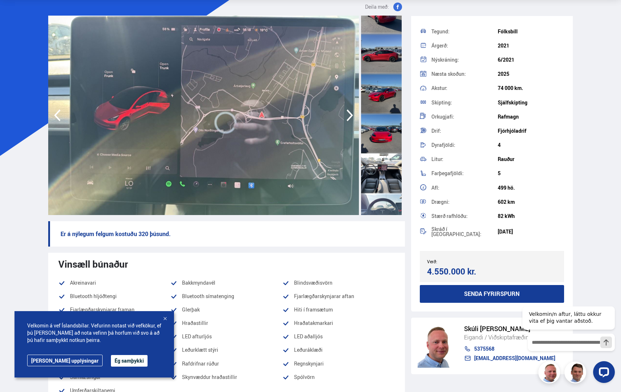
click at [352, 113] on icon "button" at bounding box center [349, 115] width 14 height 17
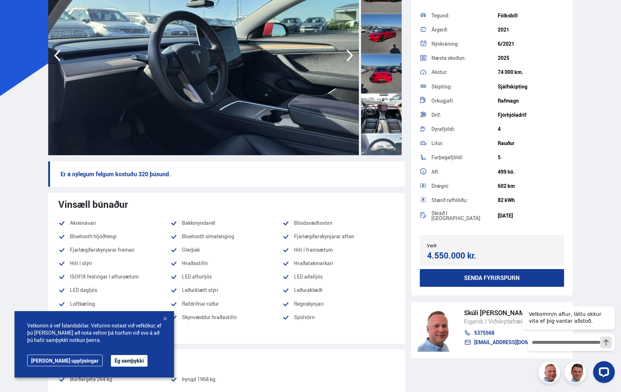
scroll to position [109, 0]
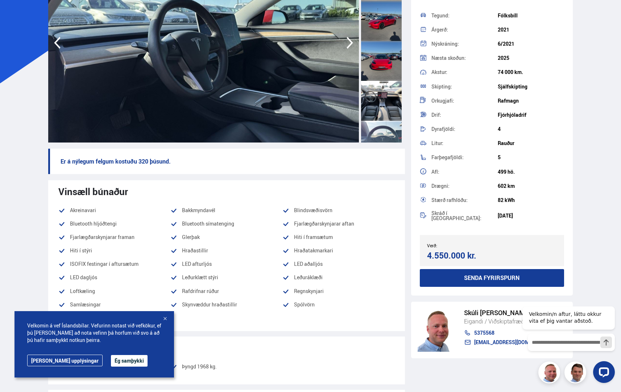
drag, startPoint x: 494, startPoint y: 59, endPoint x: 522, endPoint y: 53, distance: 29.2
click at [522, 53] on div "Næsta skoðun: 2025" at bounding box center [492, 58] width 145 height 14
click at [499, 59] on div "2025" at bounding box center [530, 58] width 66 height 6
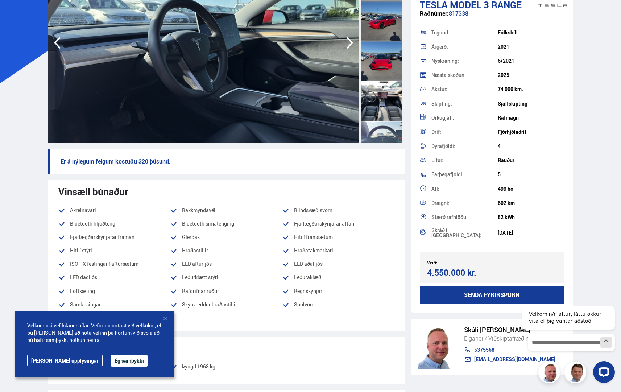
scroll to position [0, 0]
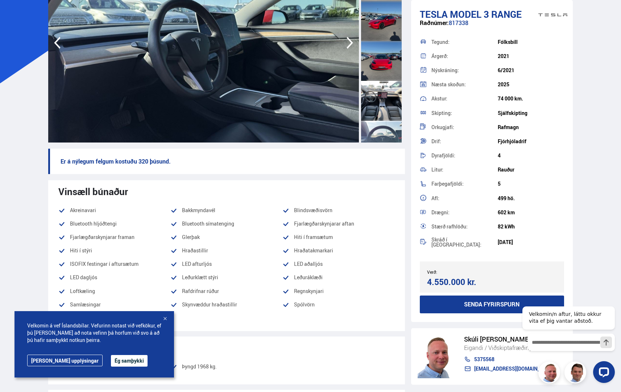
drag, startPoint x: 497, startPoint y: 84, endPoint x: 453, endPoint y: 163, distance: 90.4
click at [504, 231] on div "Tegund: [GEOGRAPHIC_DATA] Árgerð: 2021 Nýskráning: 6/2021 Næsta skoðun: 2025 Ak…" at bounding box center [492, 143] width 145 height 216
click at [355, 42] on icon "button" at bounding box center [349, 42] width 14 height 17
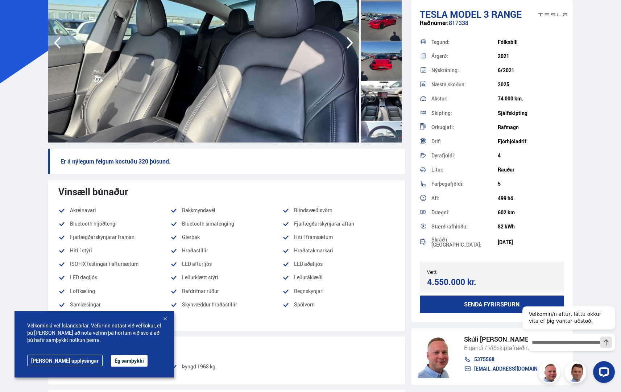
click at [354, 45] on icon "button" at bounding box center [349, 42] width 14 height 17
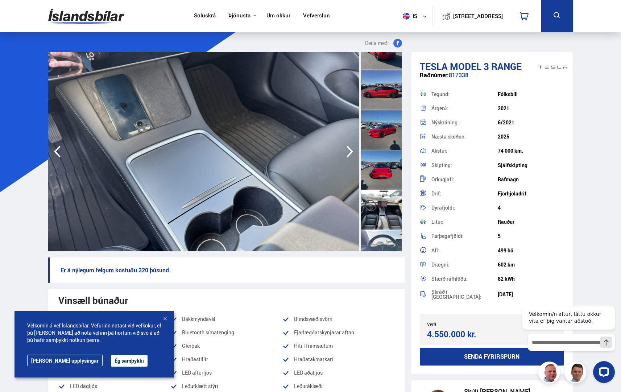
click at [350, 152] on icon "button" at bounding box center [349, 151] width 14 height 17
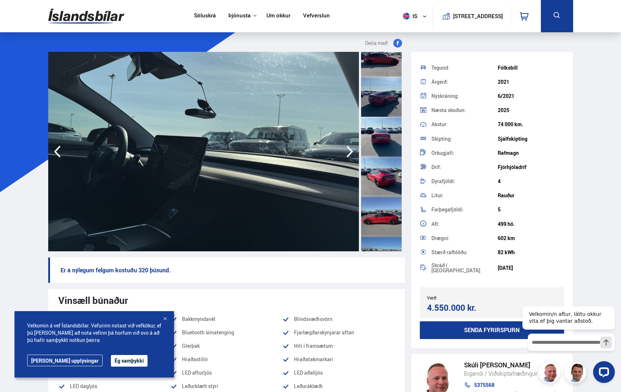
scroll to position [36, 0]
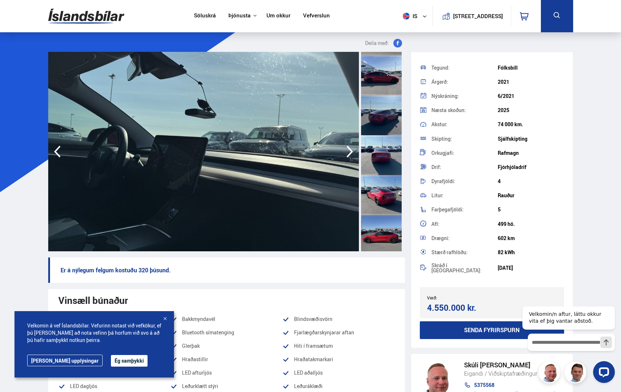
click at [351, 153] on icon "button" at bounding box center [349, 152] width 7 height 12
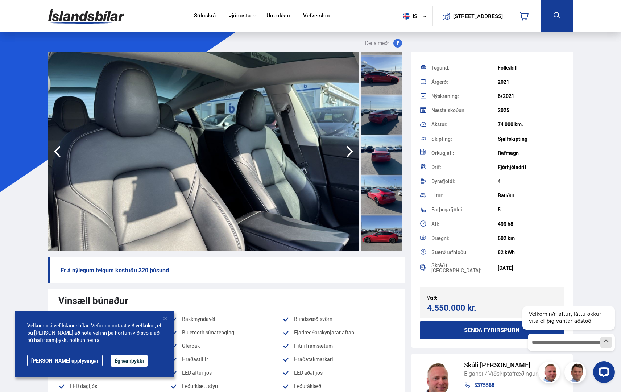
click at [345, 155] on icon "button" at bounding box center [349, 151] width 14 height 17
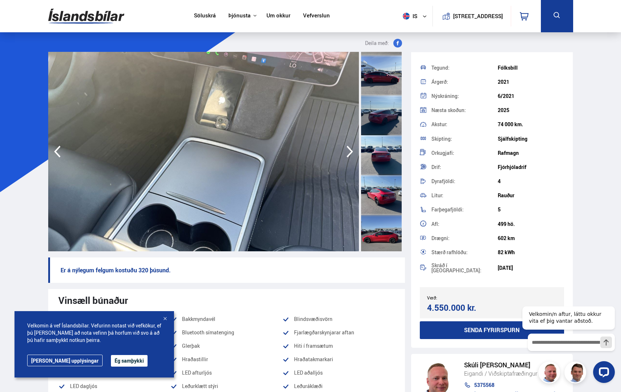
click at [347, 154] on icon "button" at bounding box center [349, 151] width 14 height 17
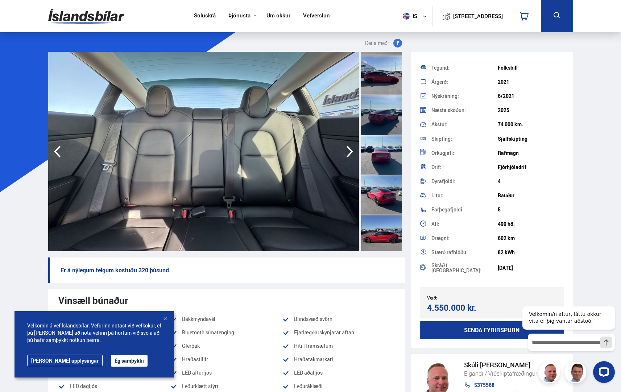
click at [346, 155] on icon "button" at bounding box center [349, 151] width 14 height 17
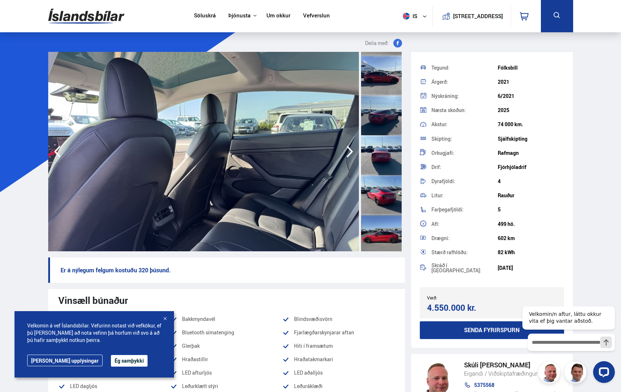
click at [348, 154] on icon "button" at bounding box center [349, 151] width 14 height 17
